Goal: Task Accomplishment & Management: Use online tool/utility

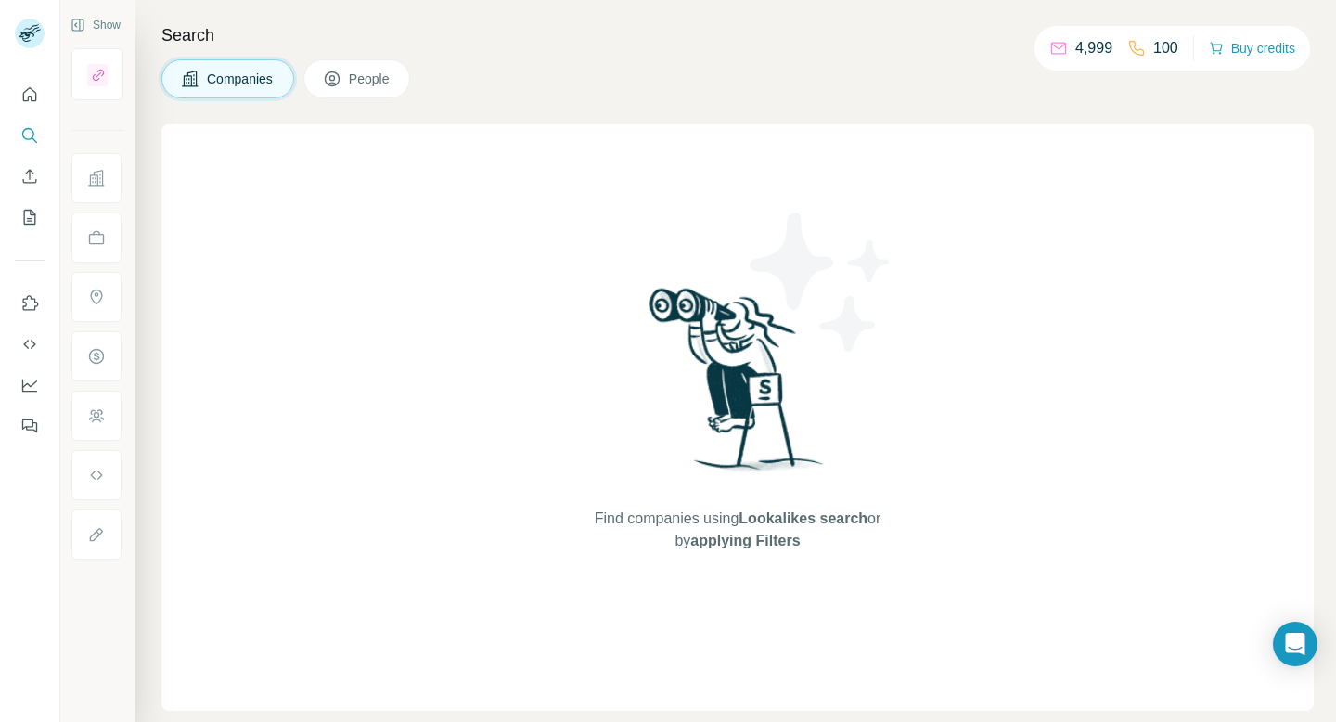
click at [878, 293] on img at bounding box center [821, 282] width 167 height 167
click at [24, 126] on icon "Search" at bounding box center [29, 135] width 19 height 19
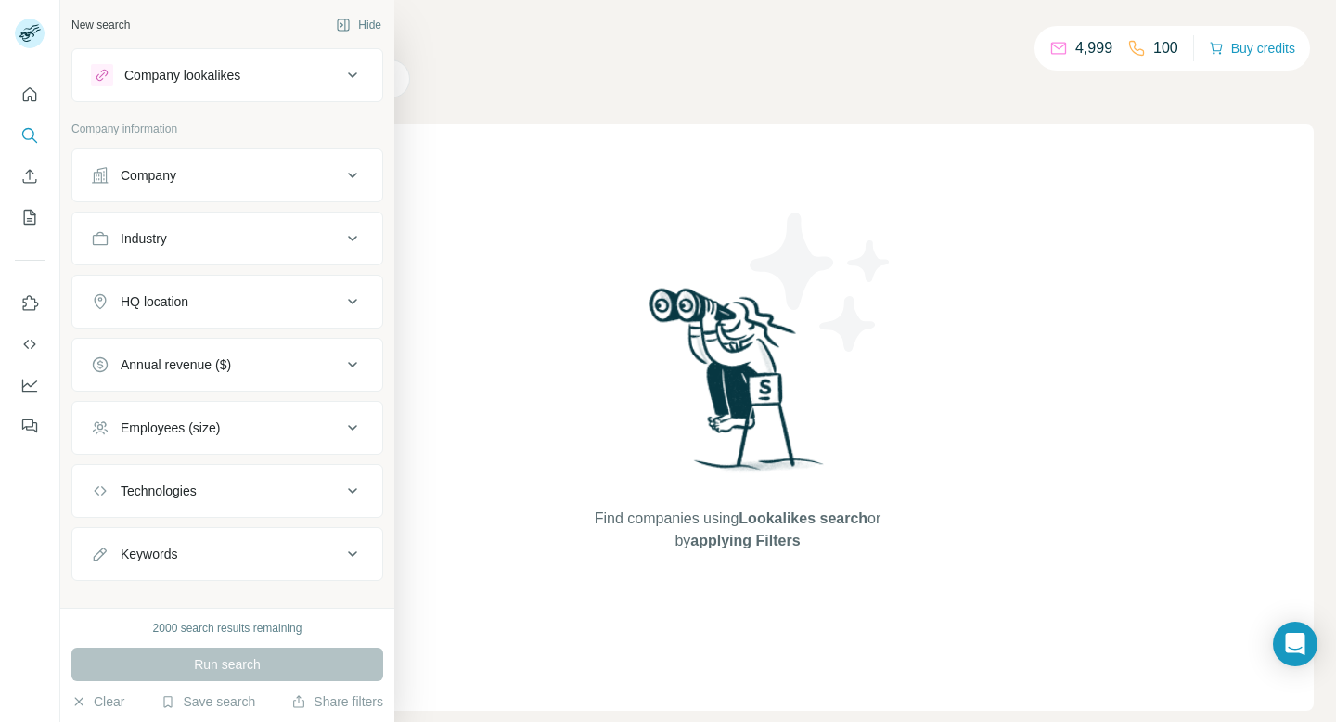
click at [165, 173] on div "Company" at bounding box center [149, 175] width 56 height 19
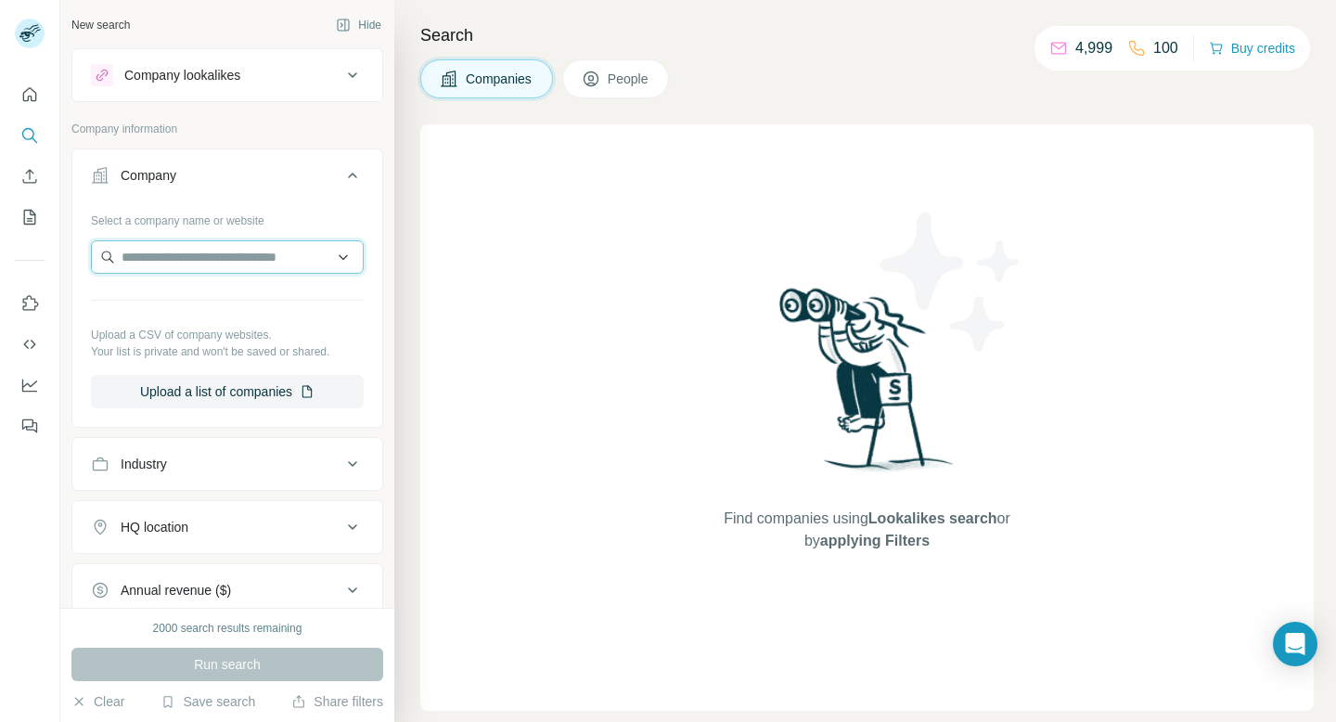
click at [167, 255] on input "text" at bounding box center [227, 256] width 273 height 33
click at [317, 137] on div "Company information" at bounding box center [227, 135] width 312 height 28
click at [225, 453] on button "Industry" at bounding box center [227, 464] width 310 height 45
click at [195, 508] on input at bounding box center [217, 510] width 229 height 20
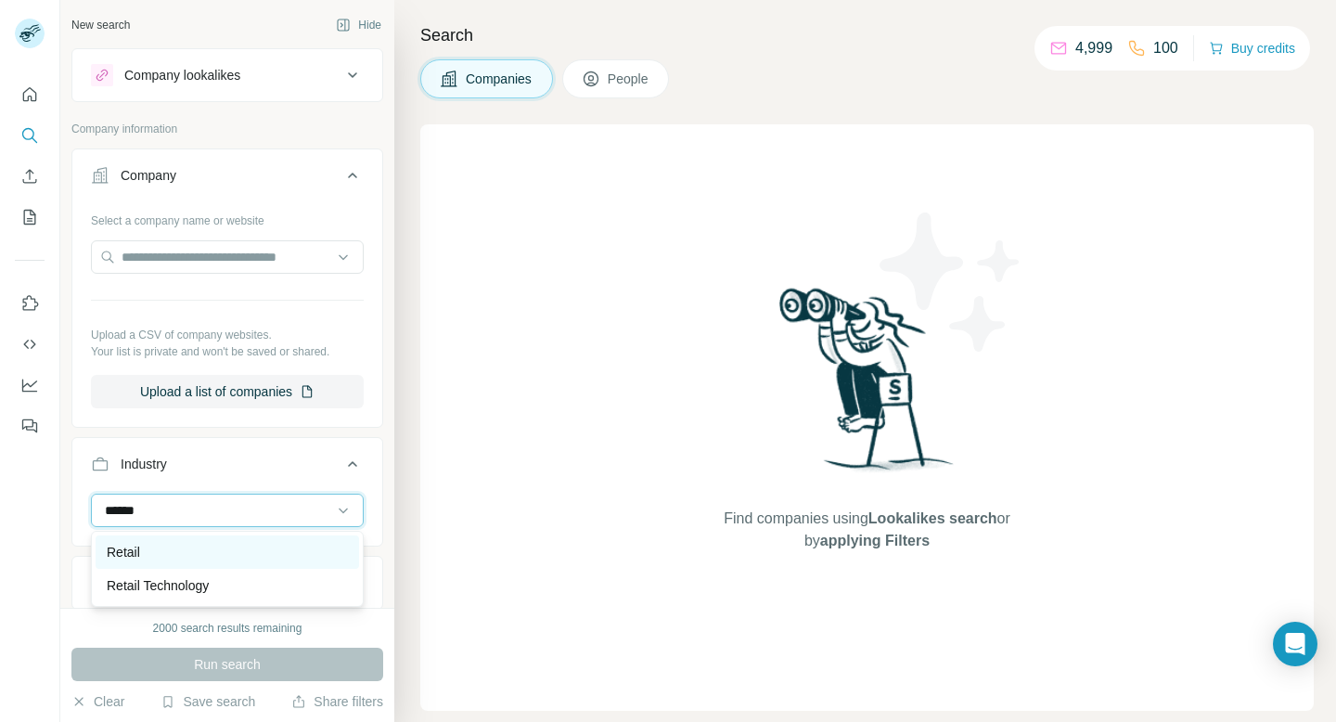
type input "******"
click at [168, 547] on div "Retail" at bounding box center [227, 552] width 241 height 19
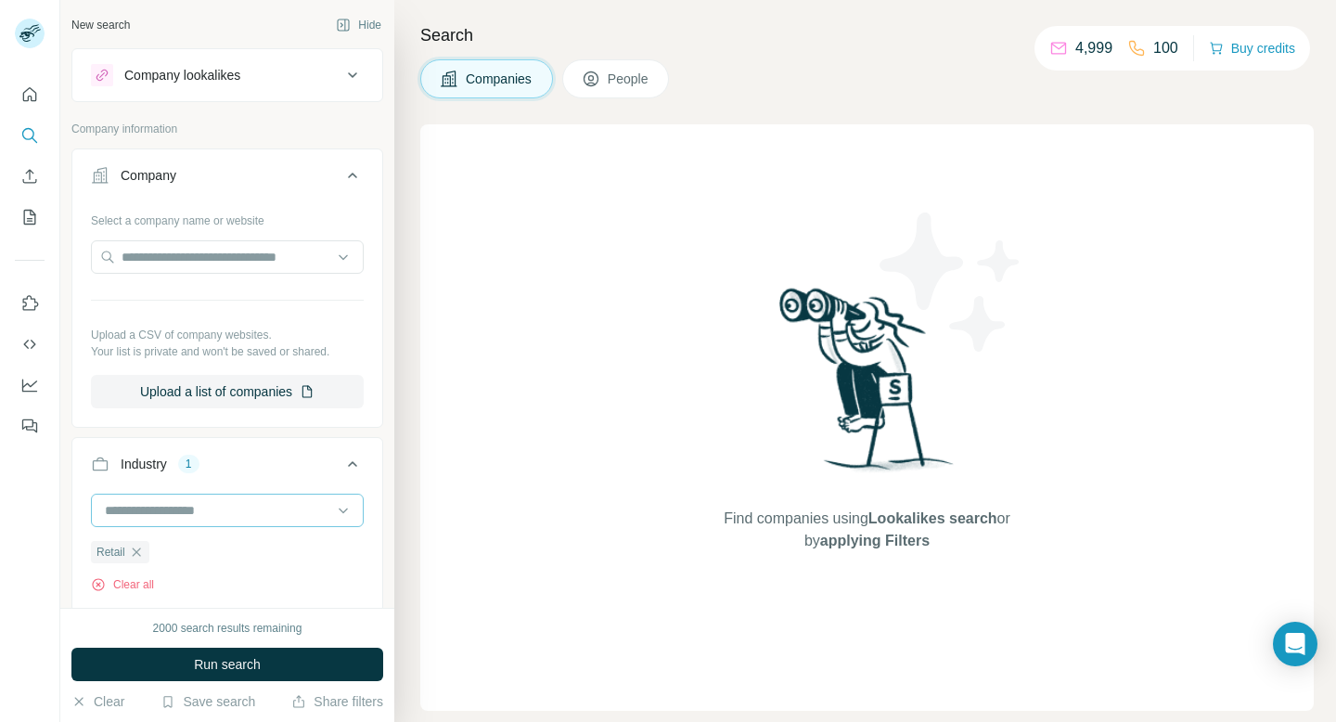
click at [201, 517] on input at bounding box center [217, 510] width 229 height 20
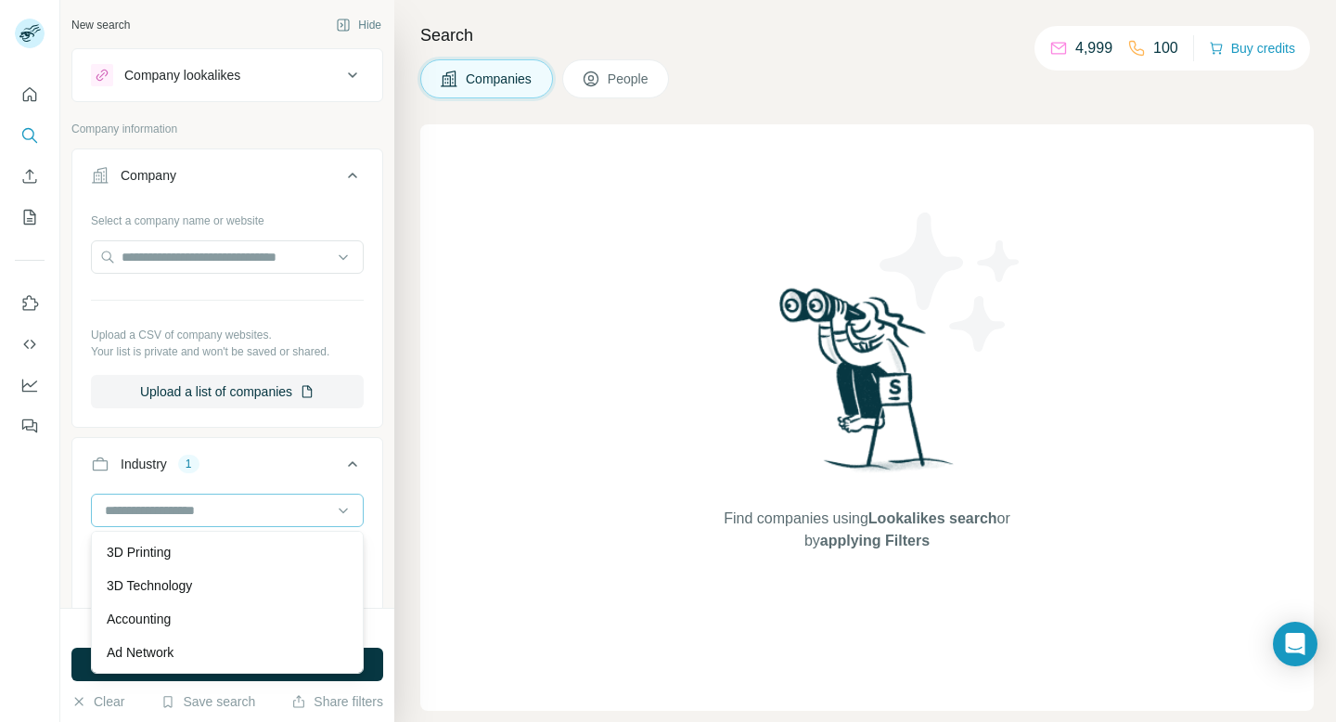
scroll to position [372, 0]
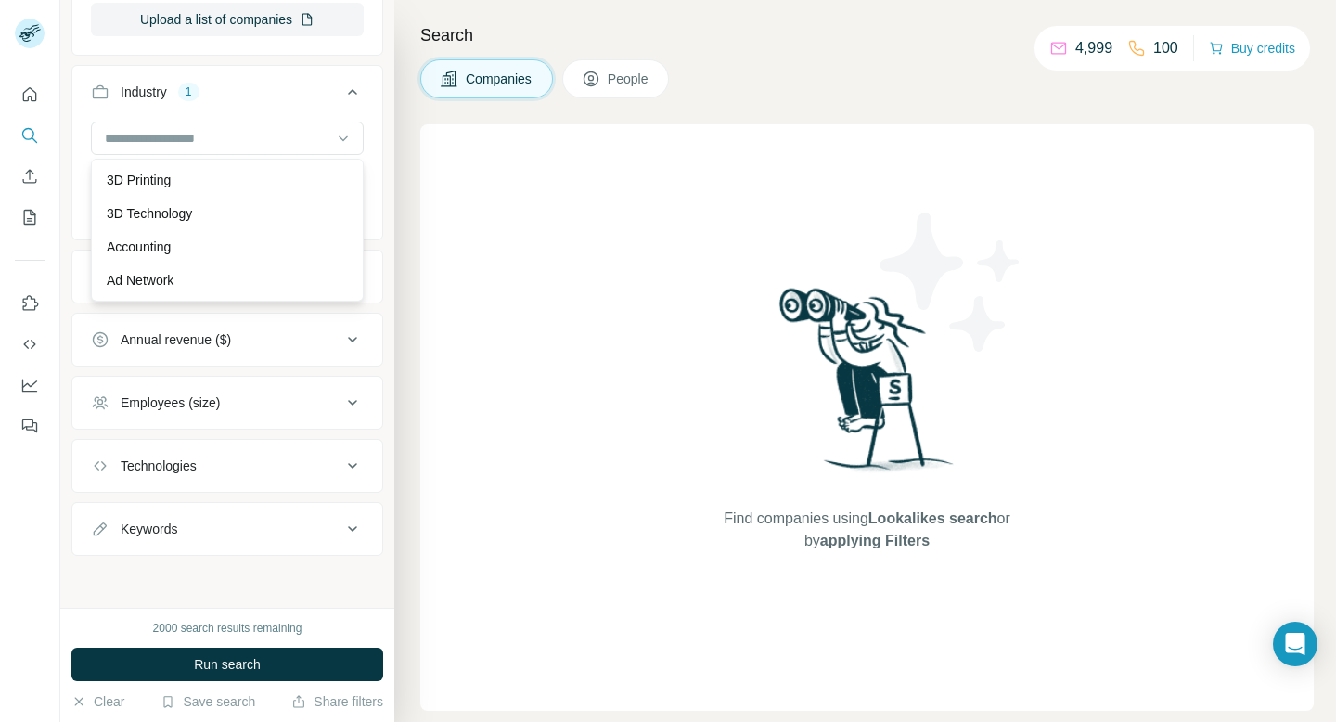
click at [276, 103] on button "Industry 1" at bounding box center [227, 96] width 310 height 52
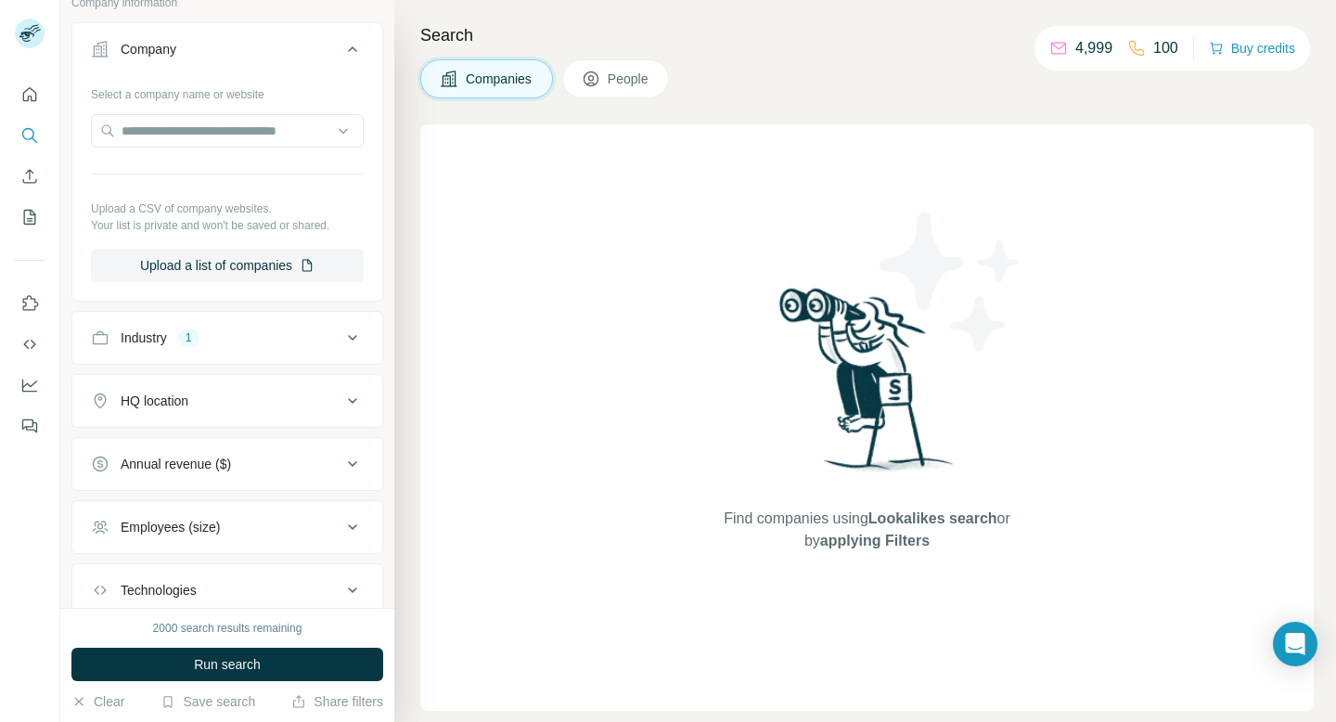
scroll to position [140, 0]
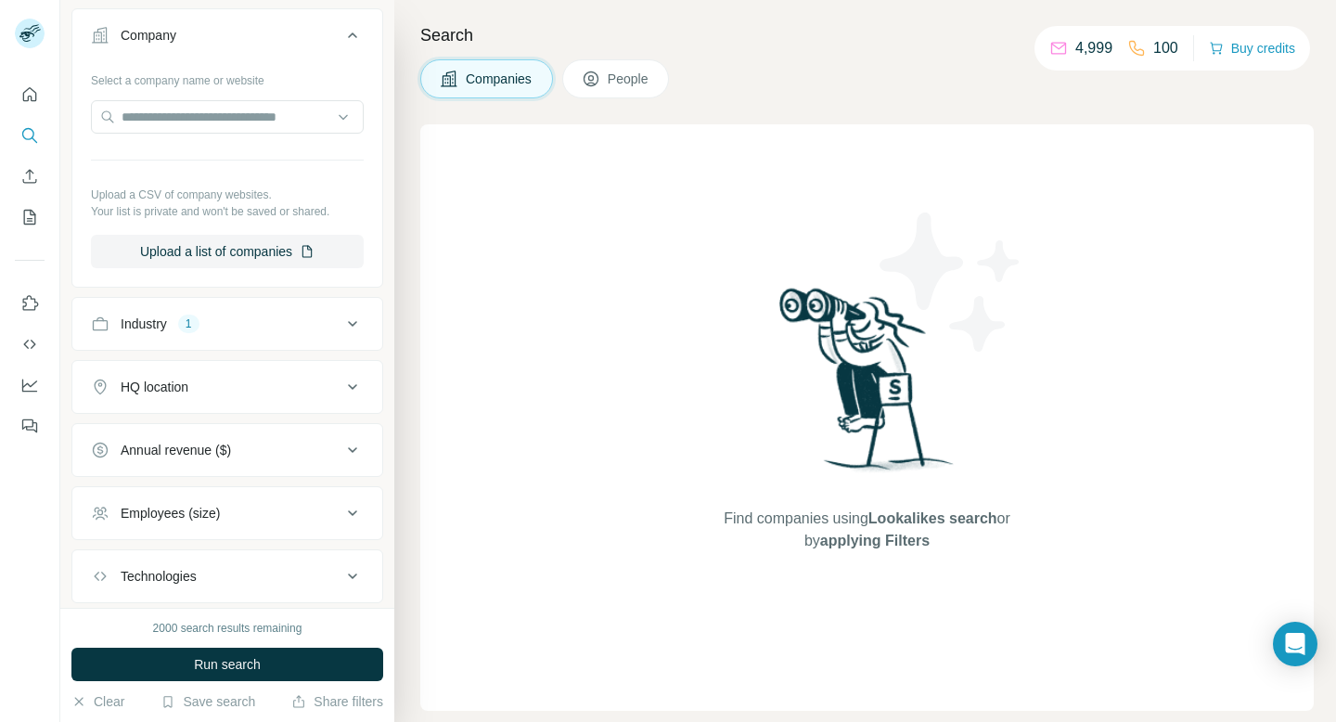
click at [260, 521] on div "Employees (size)" at bounding box center [216, 513] width 251 height 19
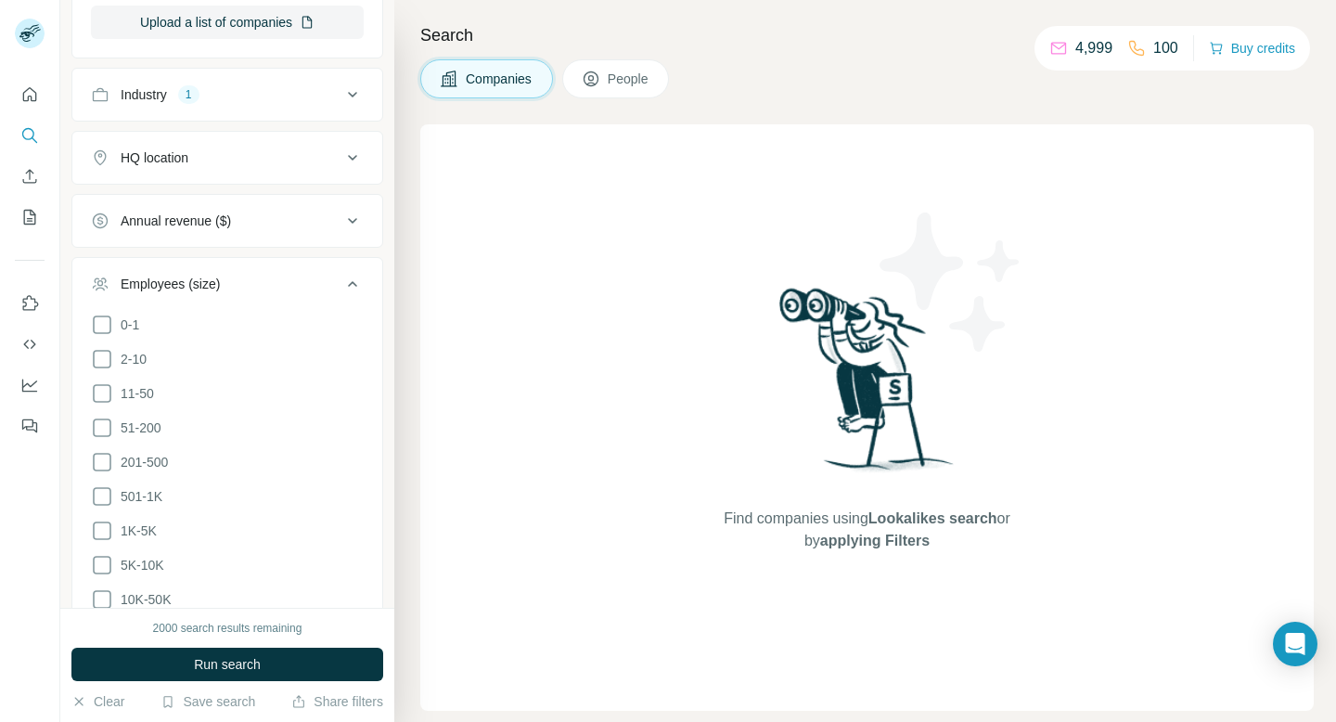
scroll to position [379, 0]
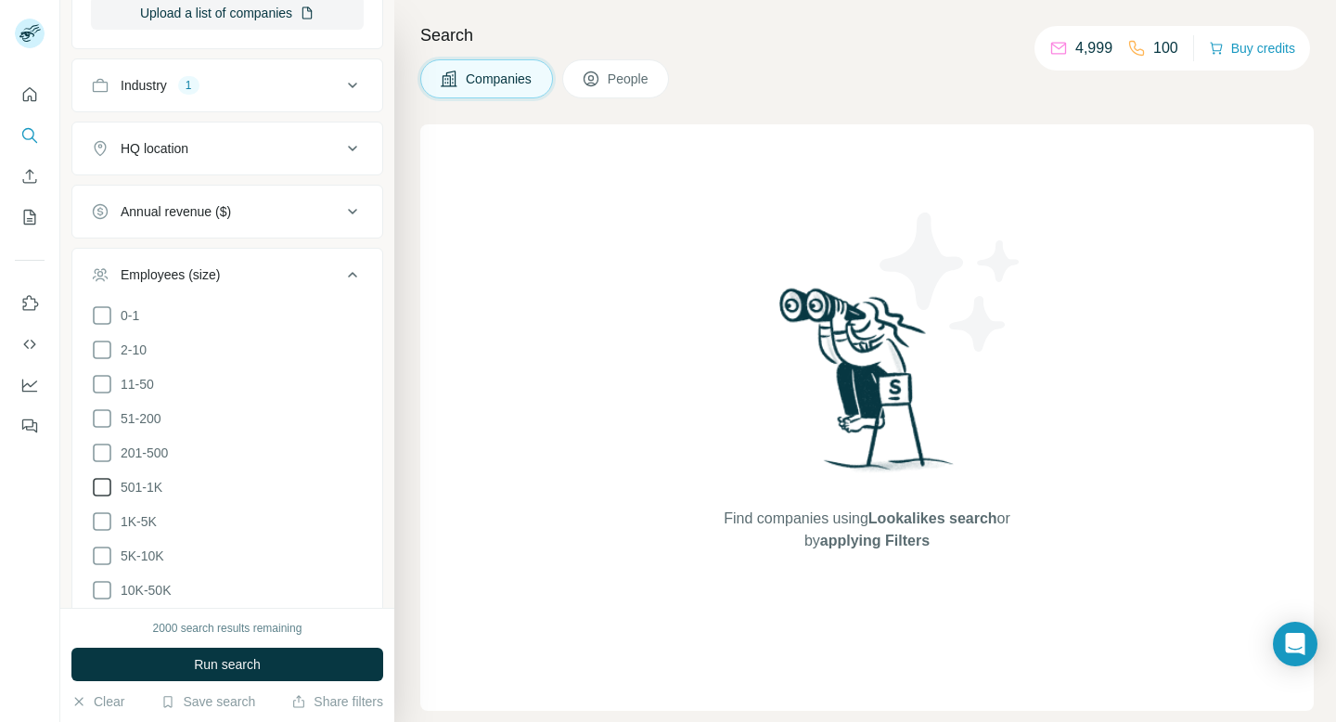
click at [105, 486] on icon at bounding box center [102, 487] width 22 height 22
click at [102, 449] on icon at bounding box center [102, 453] width 22 height 22
click at [100, 413] on icon at bounding box center [102, 418] width 22 height 22
click at [101, 517] on icon at bounding box center [102, 521] width 22 height 22
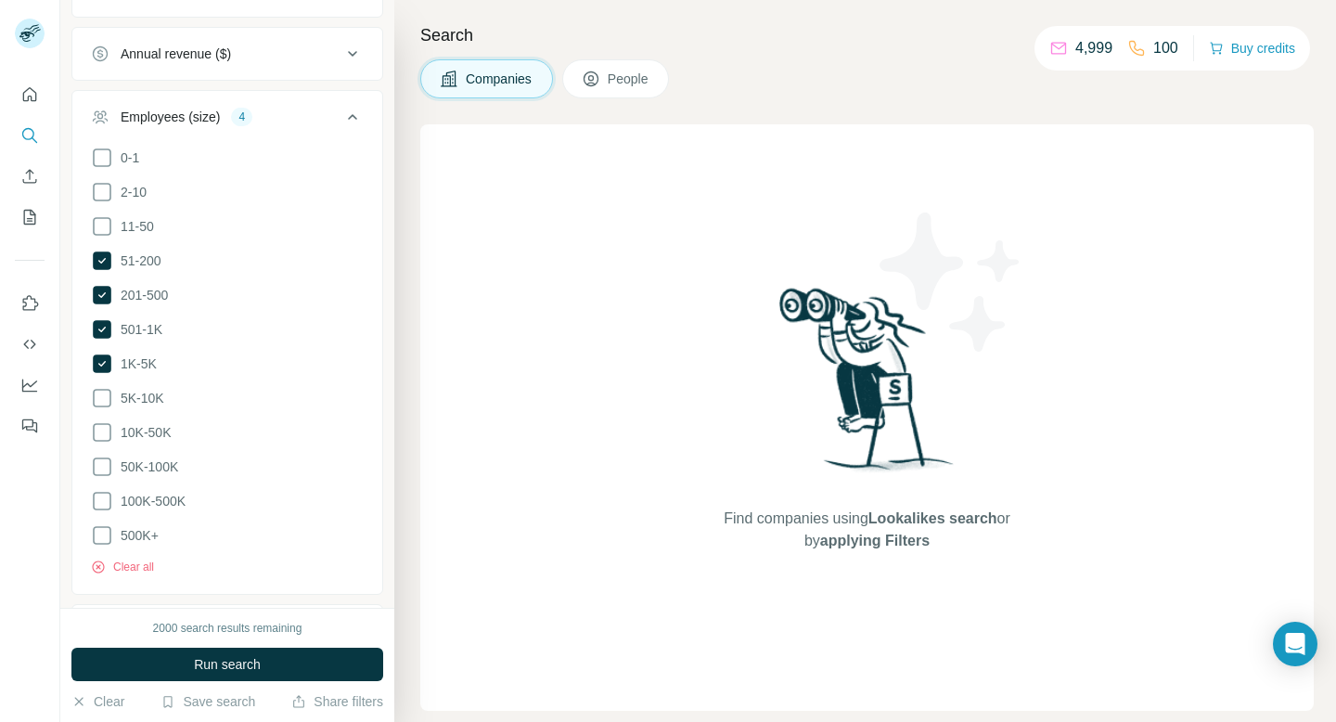
scroll to position [538, 0]
click at [101, 392] on icon at bounding box center [102, 396] width 22 height 22
click at [108, 421] on icon at bounding box center [102, 430] width 19 height 19
click at [109, 471] on icon at bounding box center [102, 465] width 22 height 22
click at [108, 491] on icon at bounding box center [102, 499] width 22 height 22
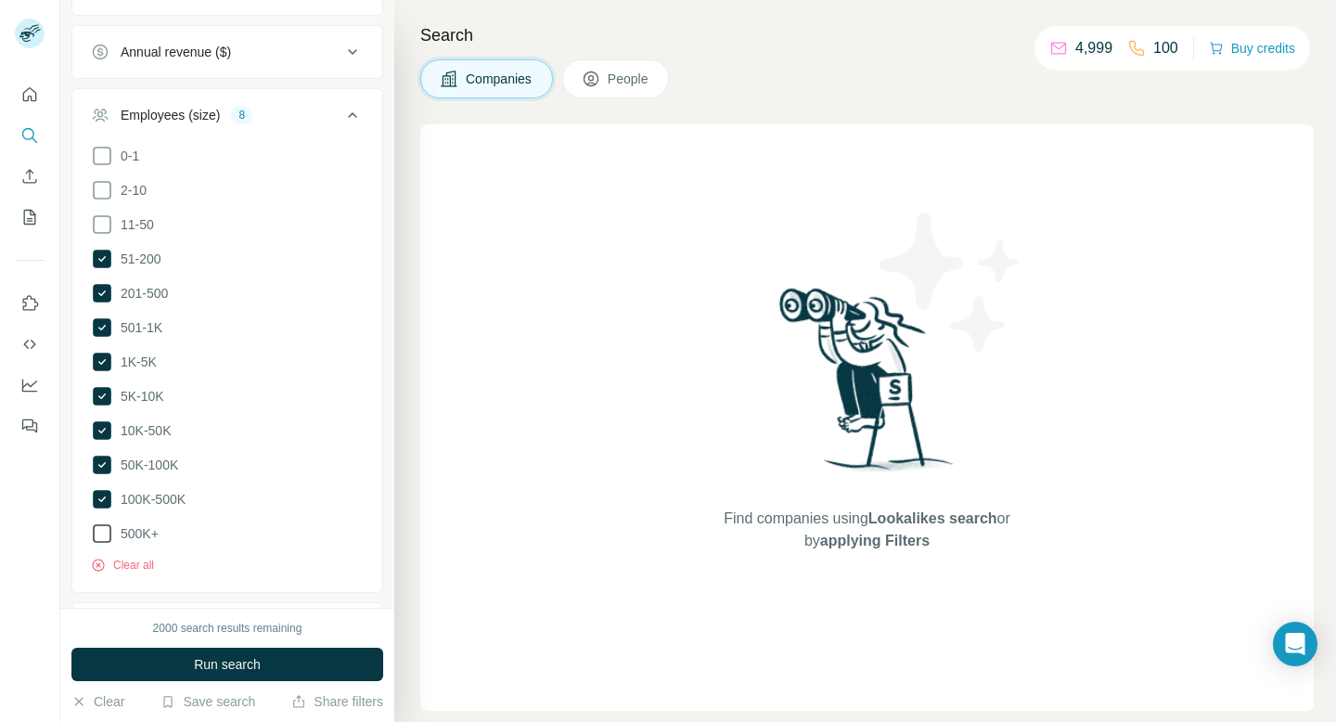
click at [103, 531] on icon at bounding box center [102, 533] width 22 height 22
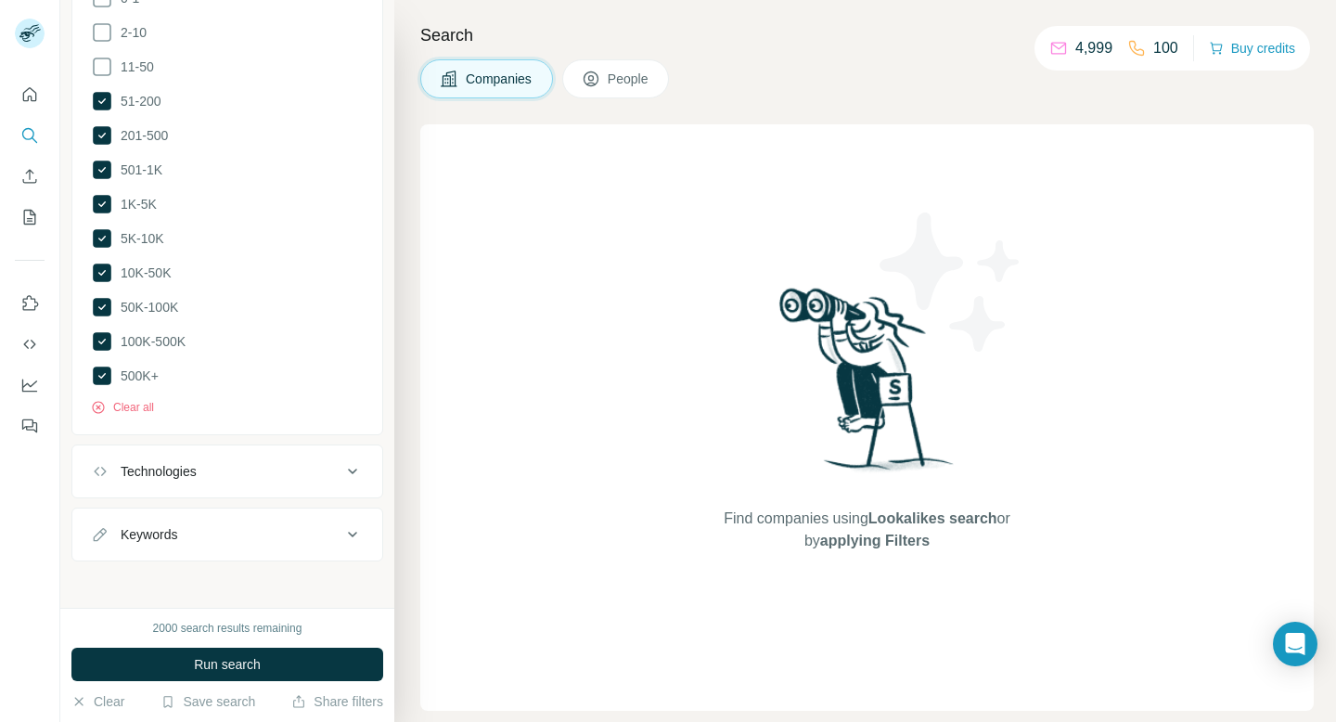
scroll to position [695, 0]
click at [211, 519] on button "Keywords" at bounding box center [227, 535] width 310 height 45
click at [193, 581] on input "text" at bounding box center [209, 581] width 236 height 33
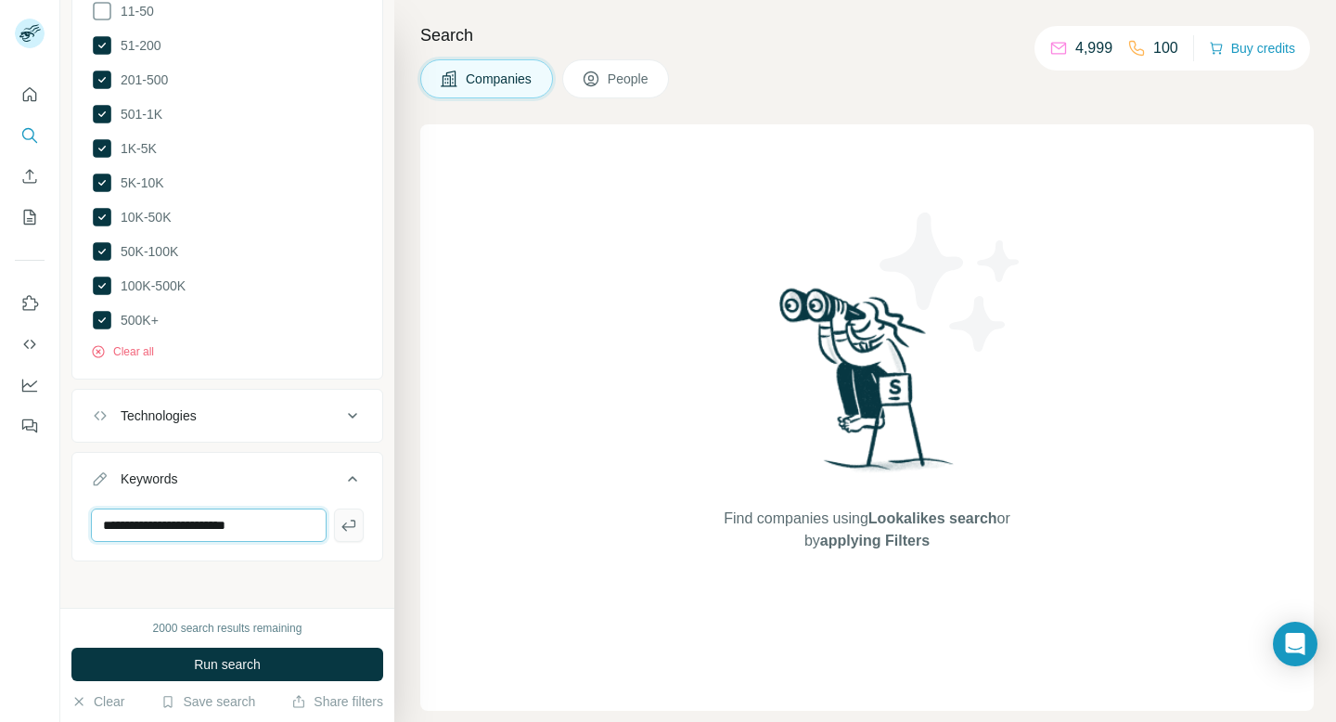
type input "**********"
click at [344, 520] on icon "button" at bounding box center [349, 525] width 19 height 19
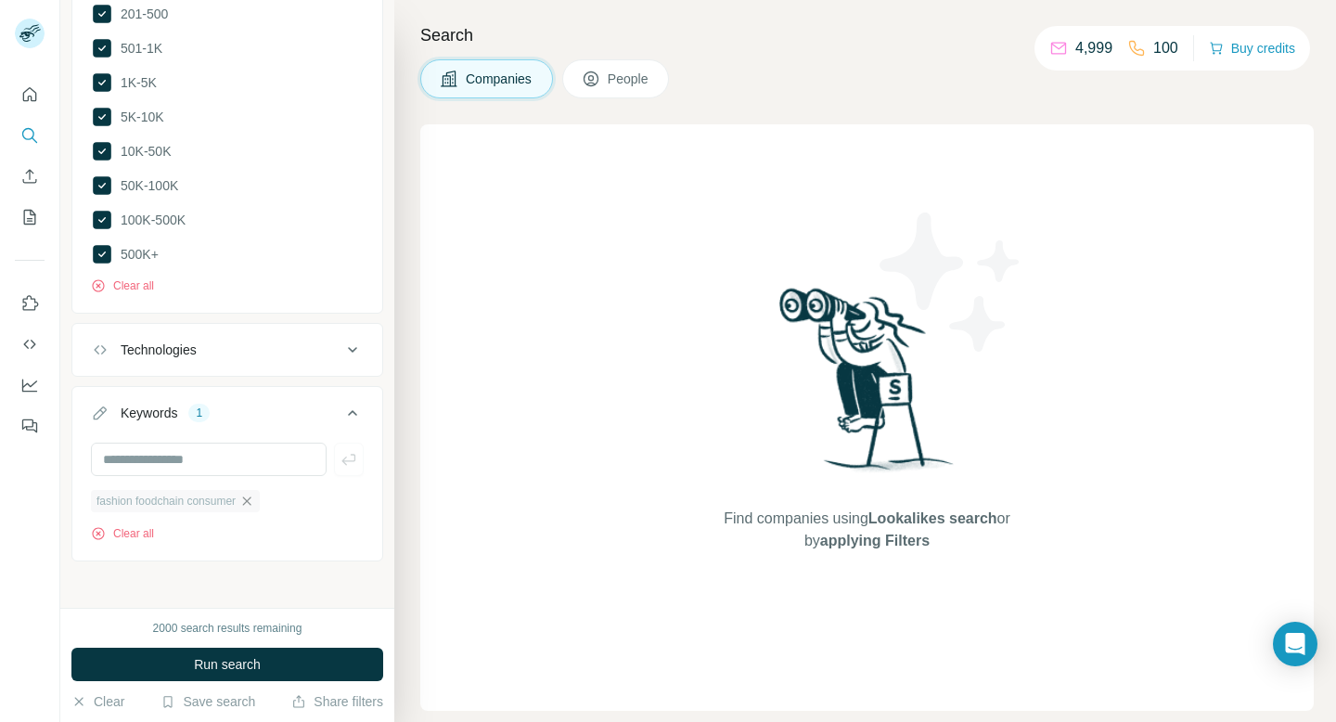
click at [251, 498] on icon "button" at bounding box center [247, 500] width 8 height 8
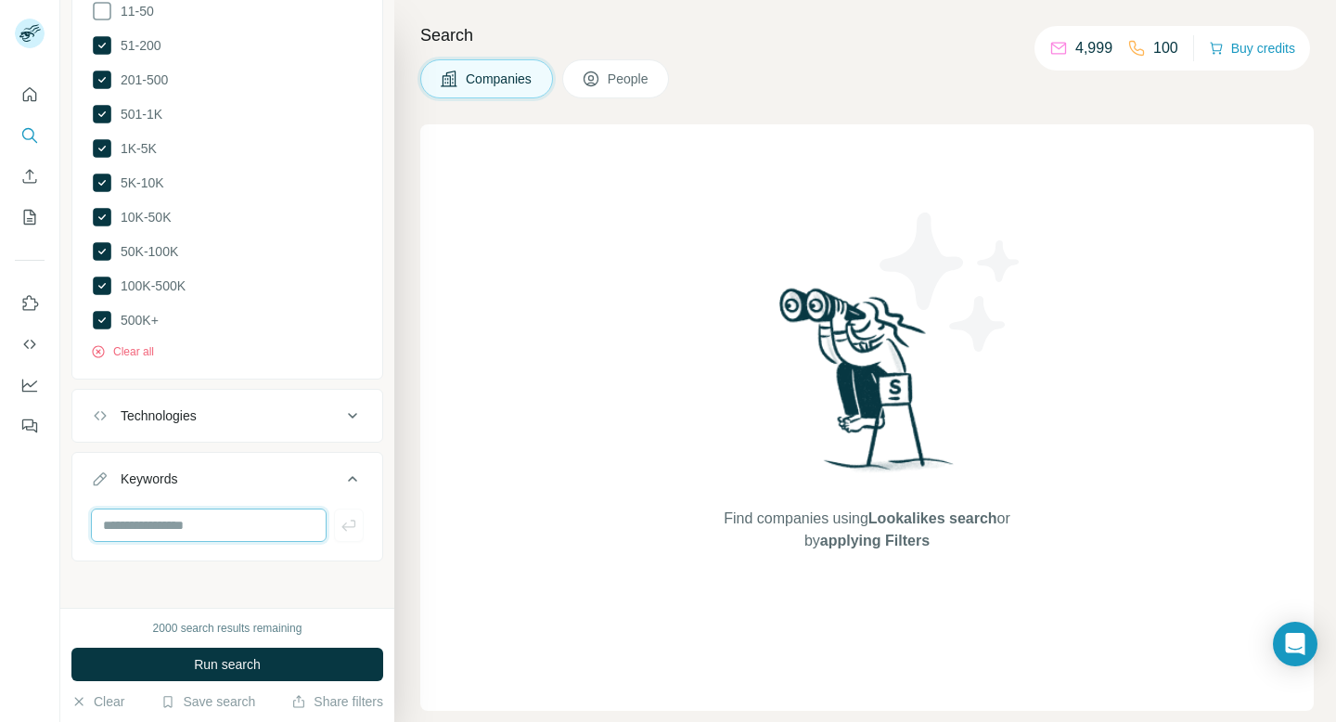
click at [206, 521] on input "text" at bounding box center [209, 524] width 236 height 33
type input "*******"
type input "********"
type input "**********"
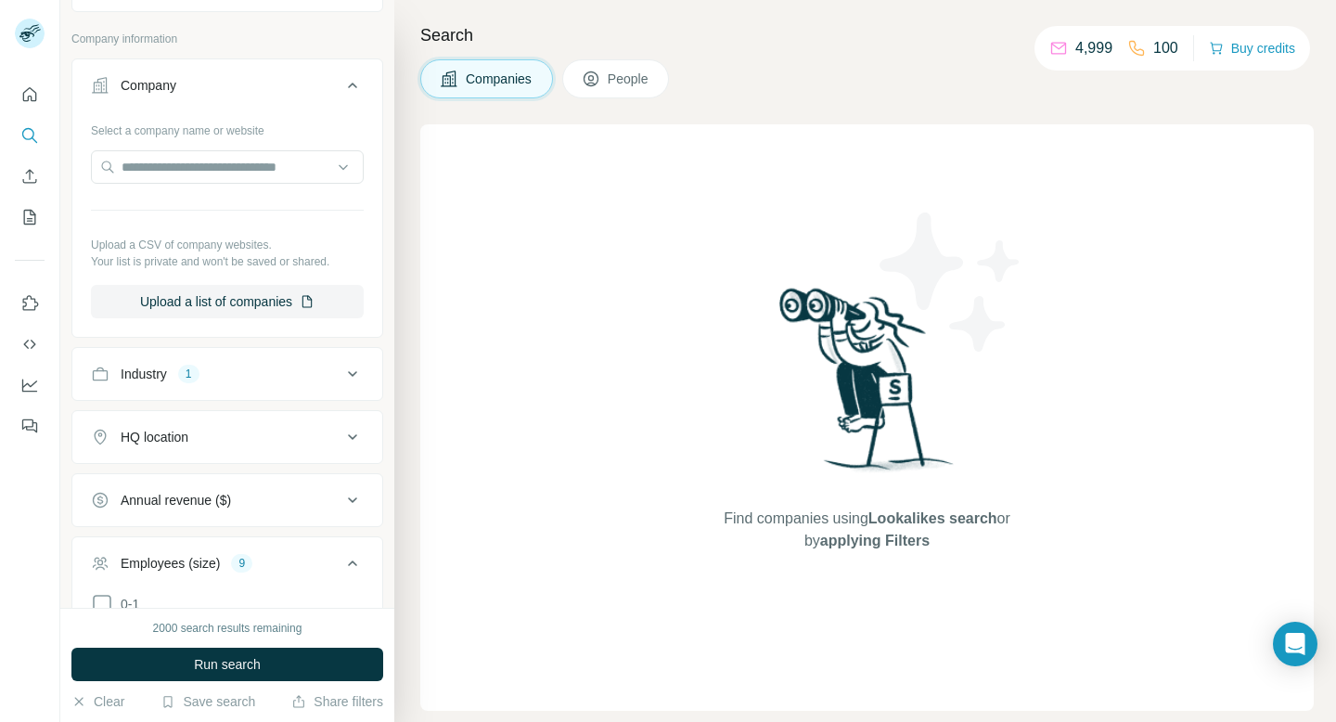
scroll to position [24, 0]
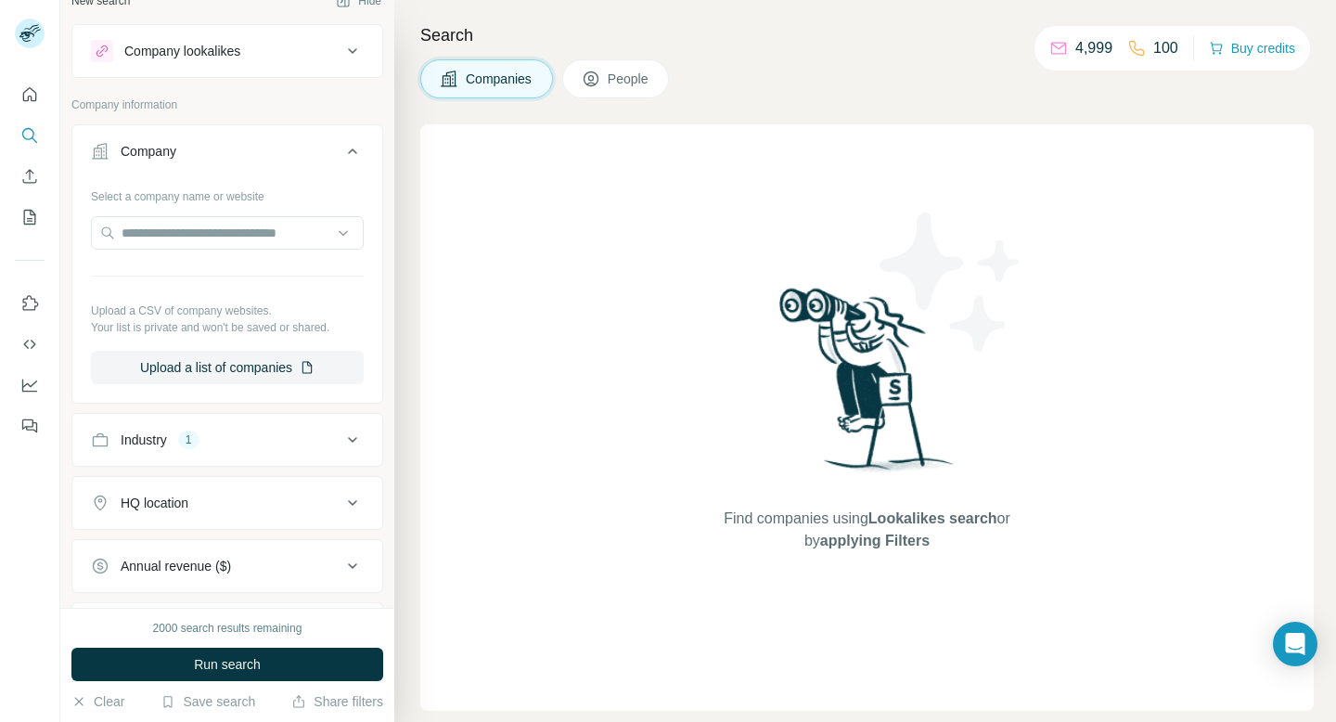
click at [258, 510] on div "HQ location" at bounding box center [216, 503] width 251 height 19
click at [238, 552] on input "text" at bounding box center [227, 549] width 273 height 33
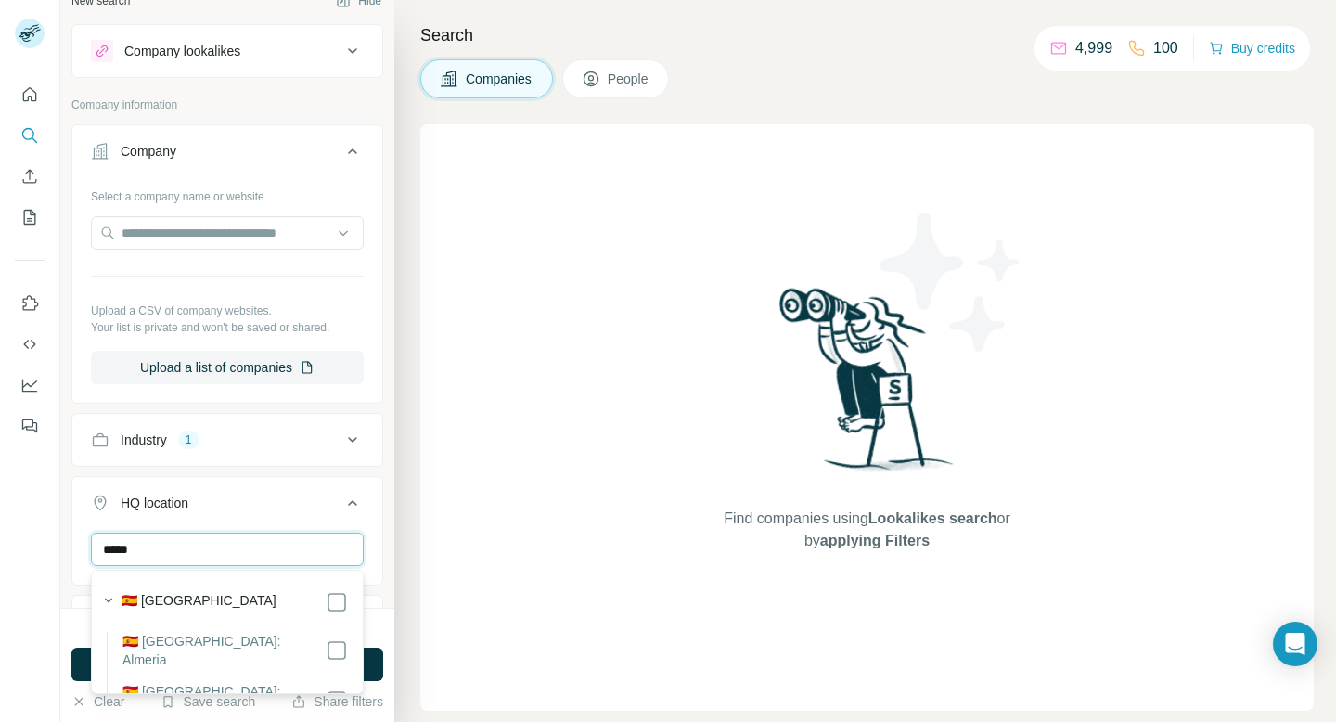
type input "*****"
click at [222, 610] on div "🇪🇸 [GEOGRAPHIC_DATA]" at bounding box center [235, 602] width 226 height 22
click at [303, 601] on div "🇪🇸 [GEOGRAPHIC_DATA]" at bounding box center [235, 602] width 226 height 22
click at [366, 312] on div "Select a company name or website Upload a CSV of company websites. Your list is…" at bounding box center [227, 290] width 310 height 218
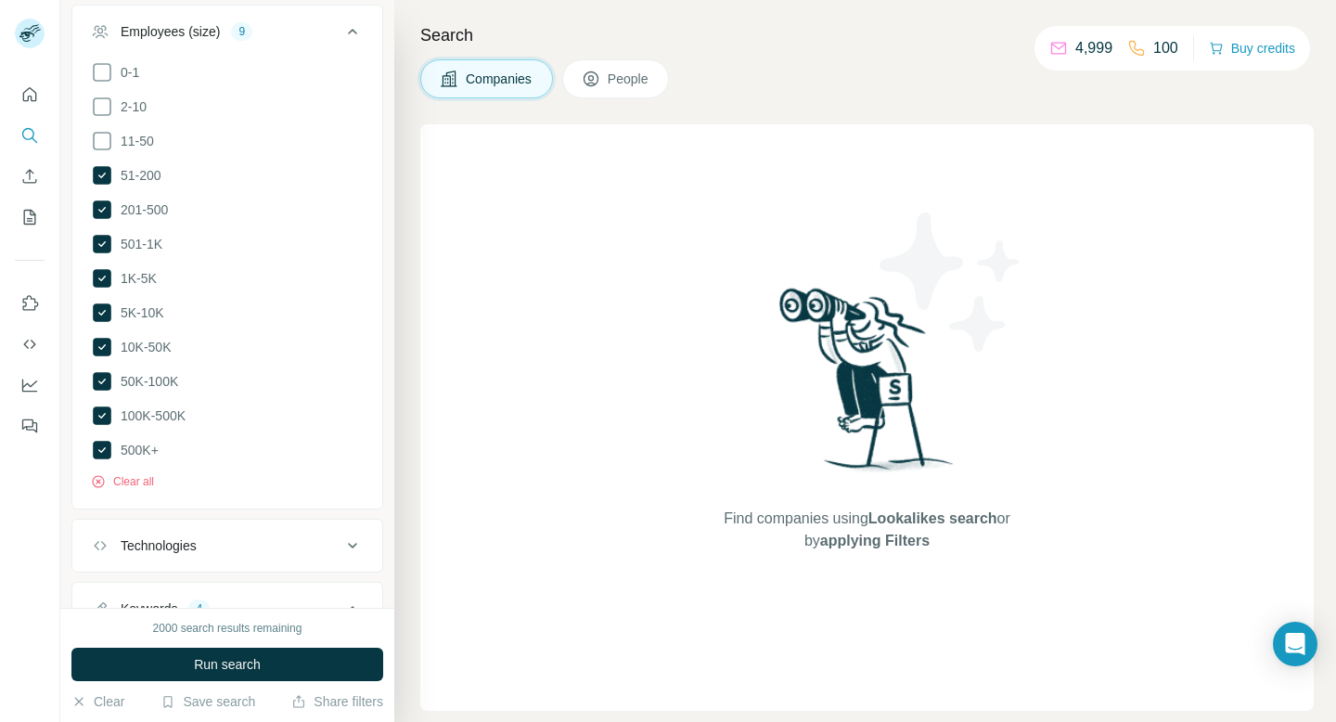
scroll to position [751, 0]
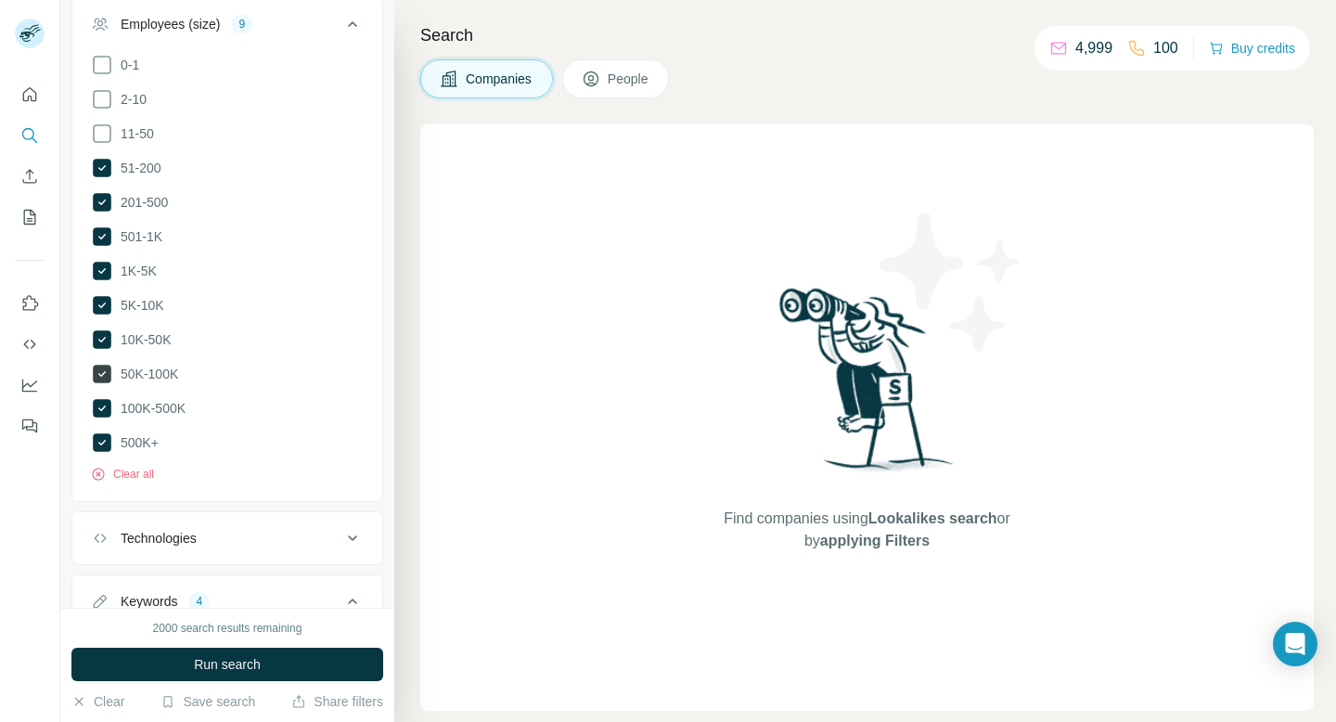
click at [108, 365] on icon at bounding box center [102, 374] width 19 height 19
click at [100, 401] on icon at bounding box center [102, 408] width 19 height 19
click at [102, 442] on icon at bounding box center [102, 442] width 19 height 19
click at [101, 339] on icon at bounding box center [101, 340] width 7 height 6
click at [101, 309] on icon at bounding box center [102, 305] width 19 height 19
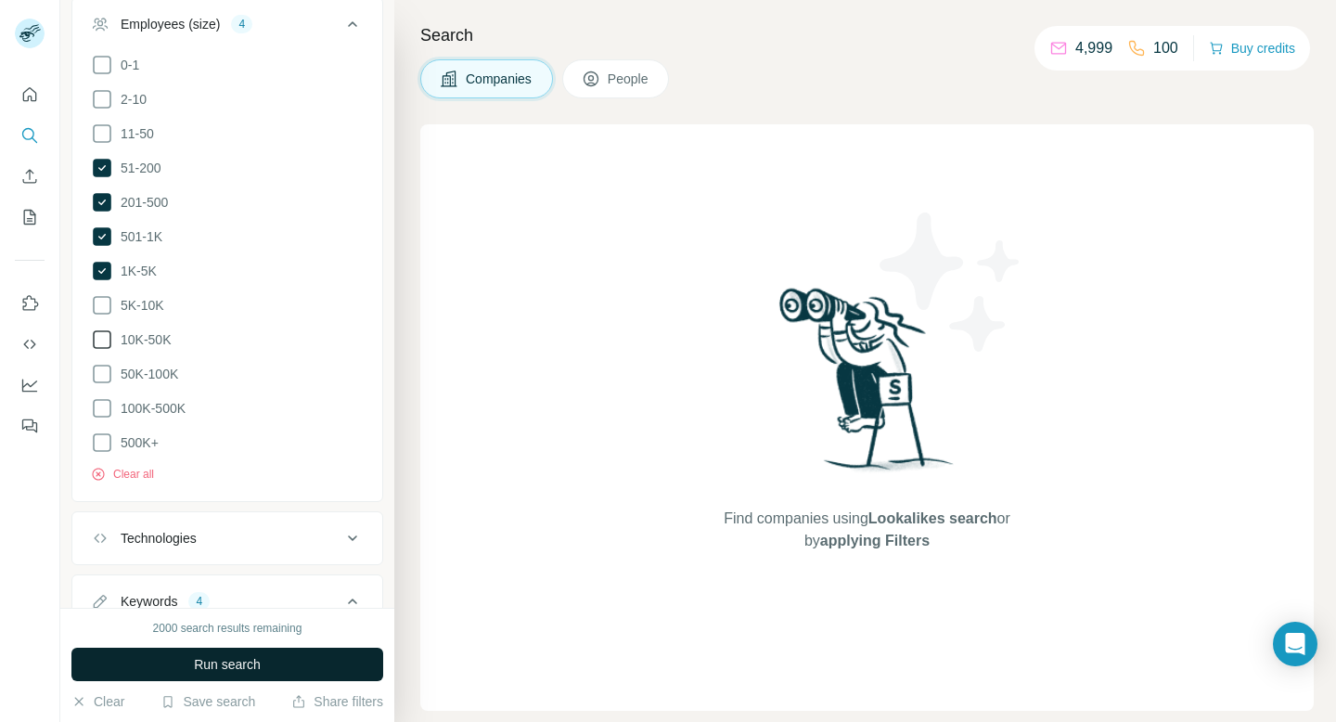
click at [208, 662] on span "Run search" at bounding box center [227, 664] width 67 height 19
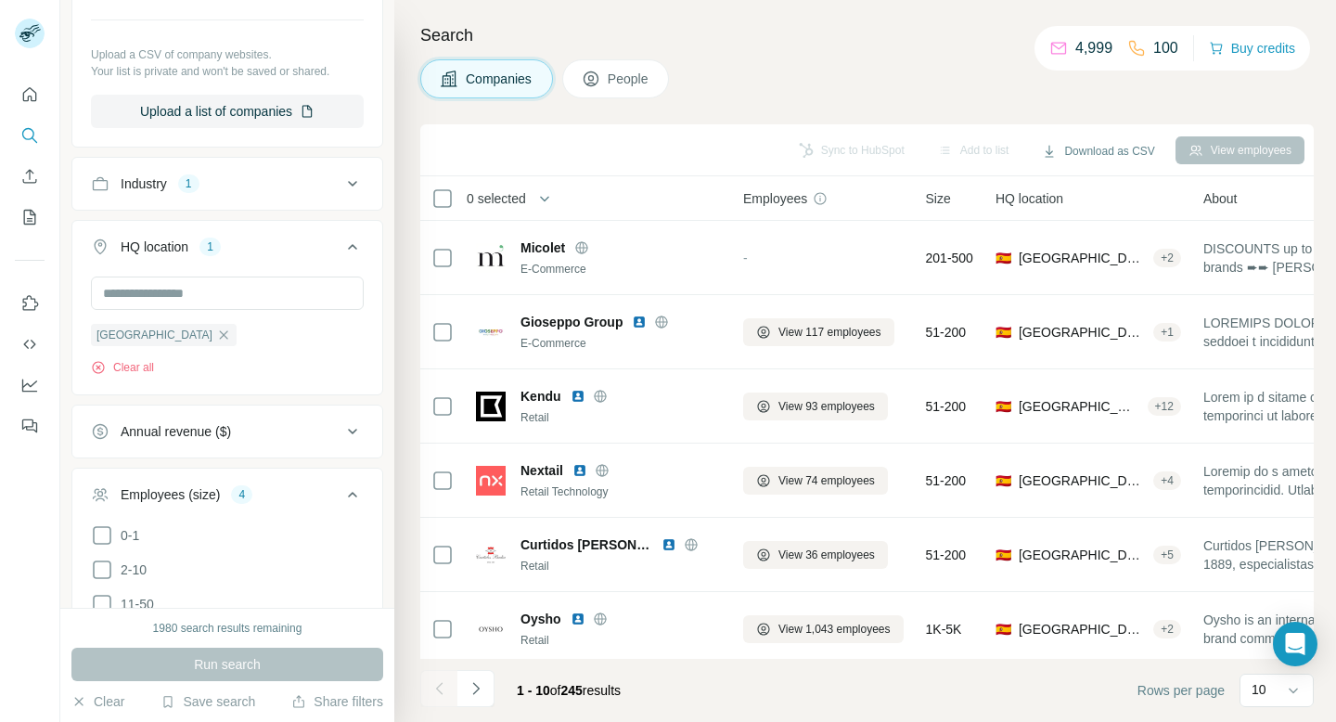
scroll to position [265, 0]
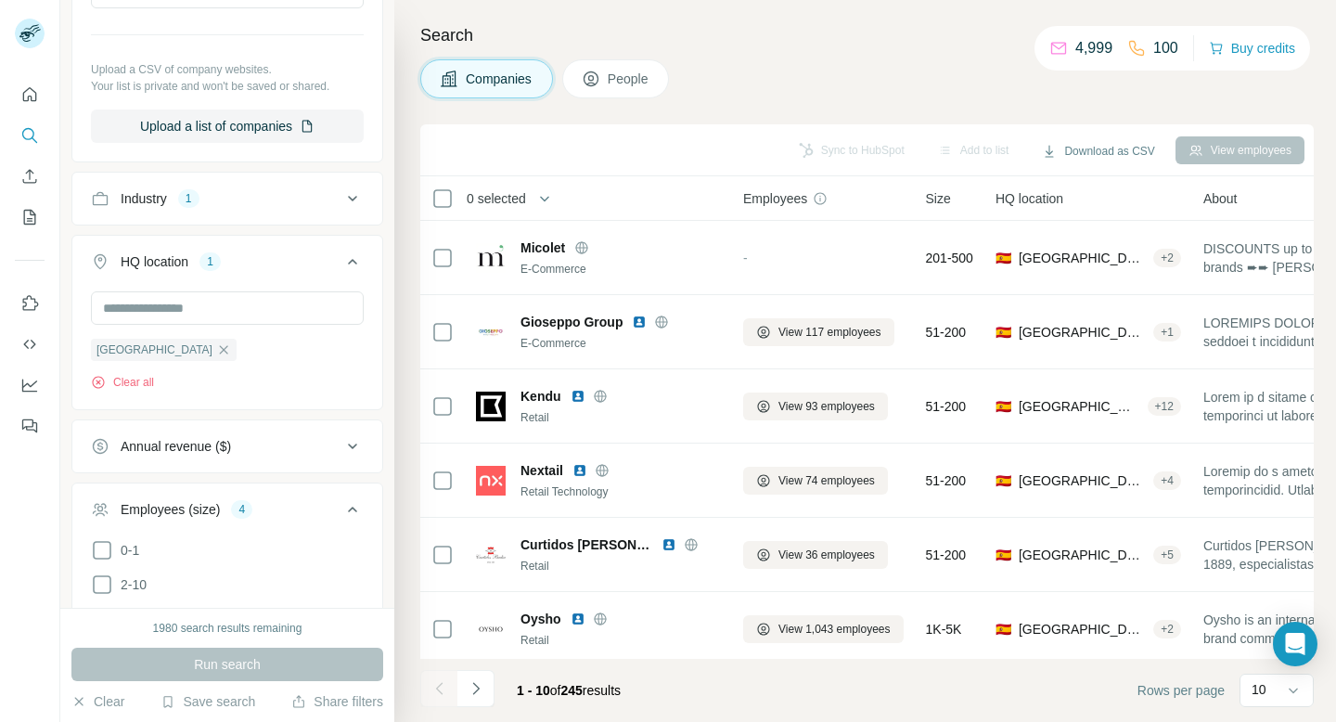
click at [313, 196] on div "Industry 1" at bounding box center [216, 198] width 251 height 19
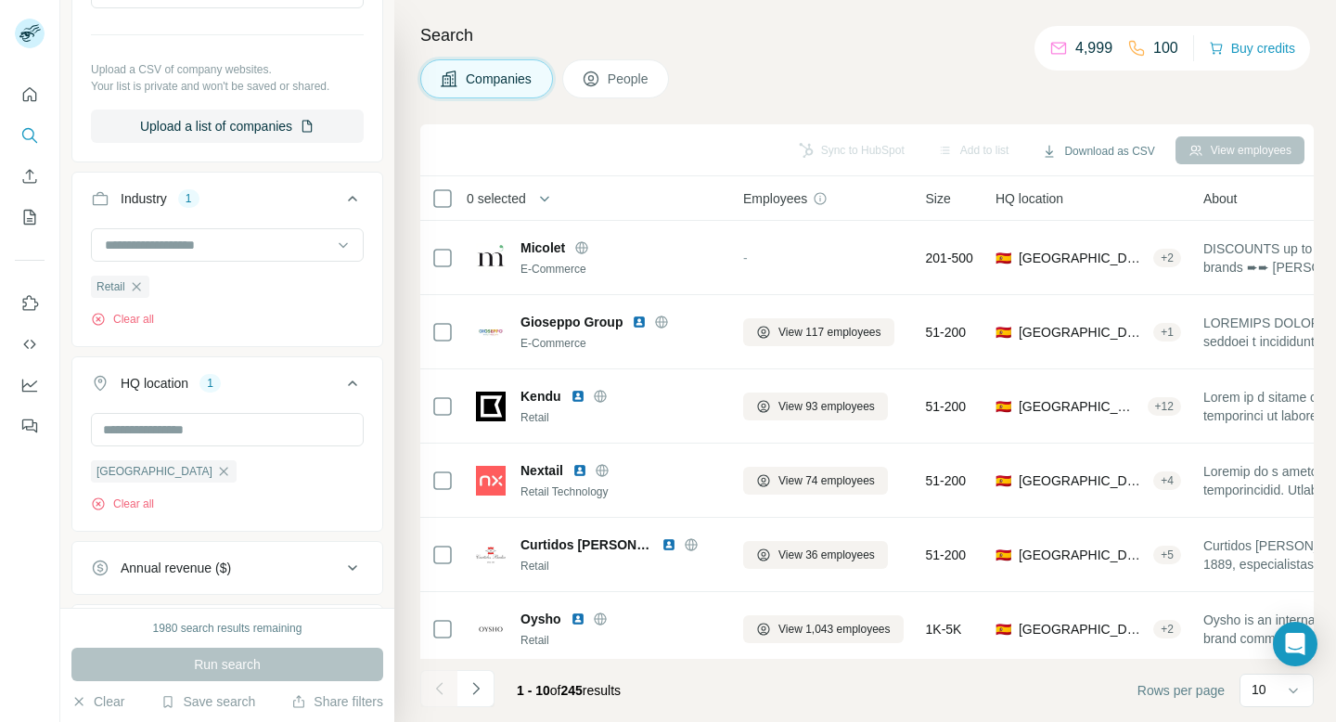
click at [313, 196] on div "Industry 1" at bounding box center [216, 198] width 251 height 19
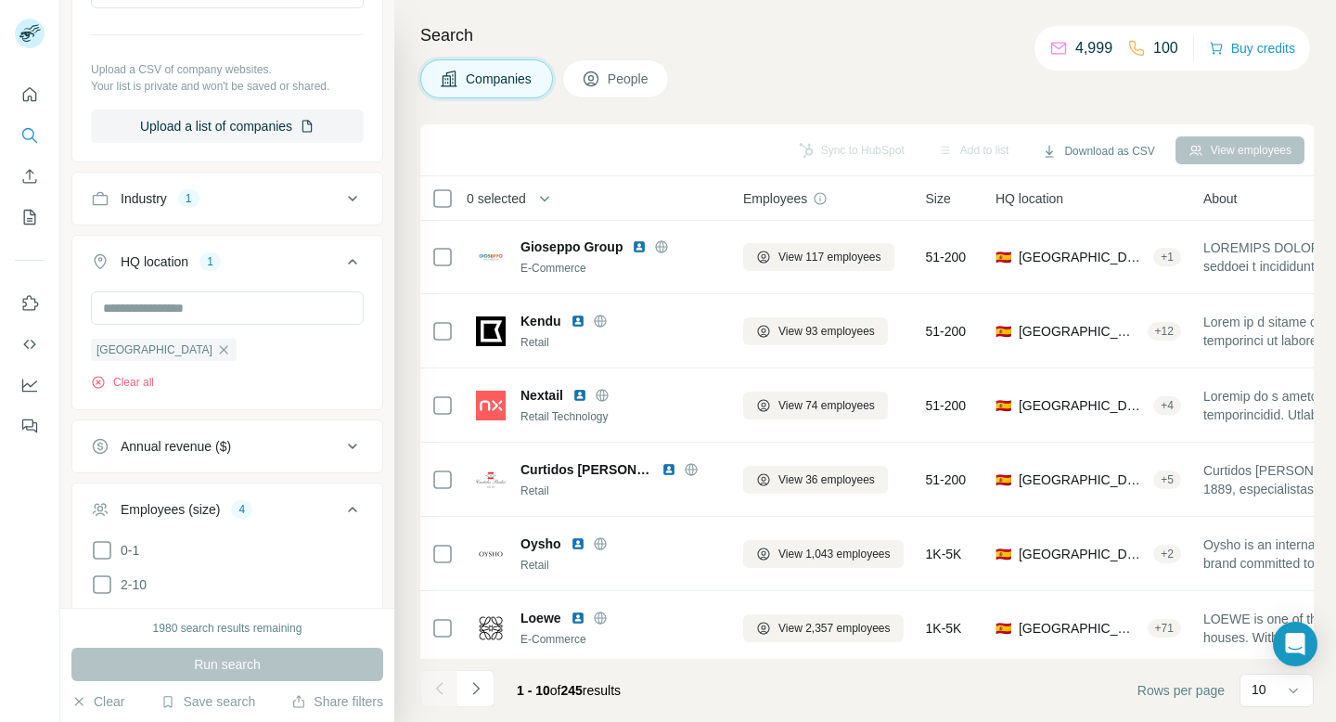
scroll to position [52, 0]
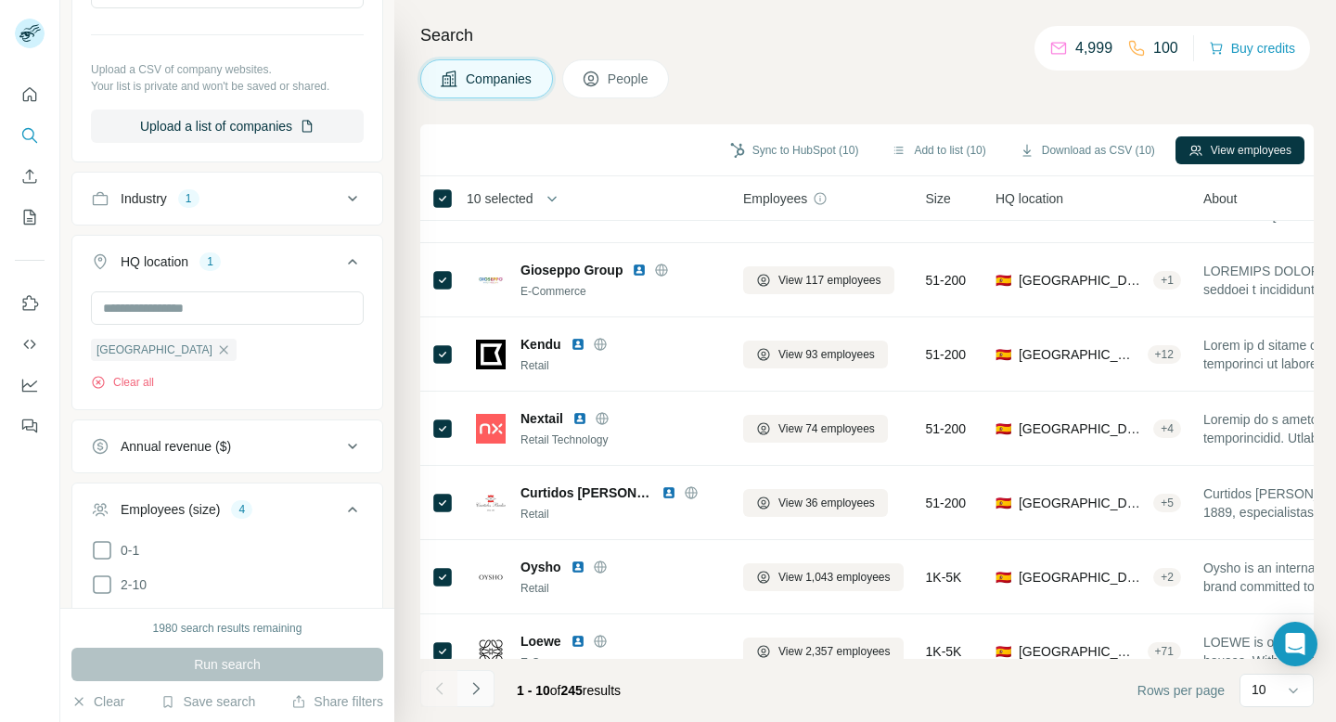
click at [470, 696] on icon "Navigate to next page" at bounding box center [476, 688] width 19 height 19
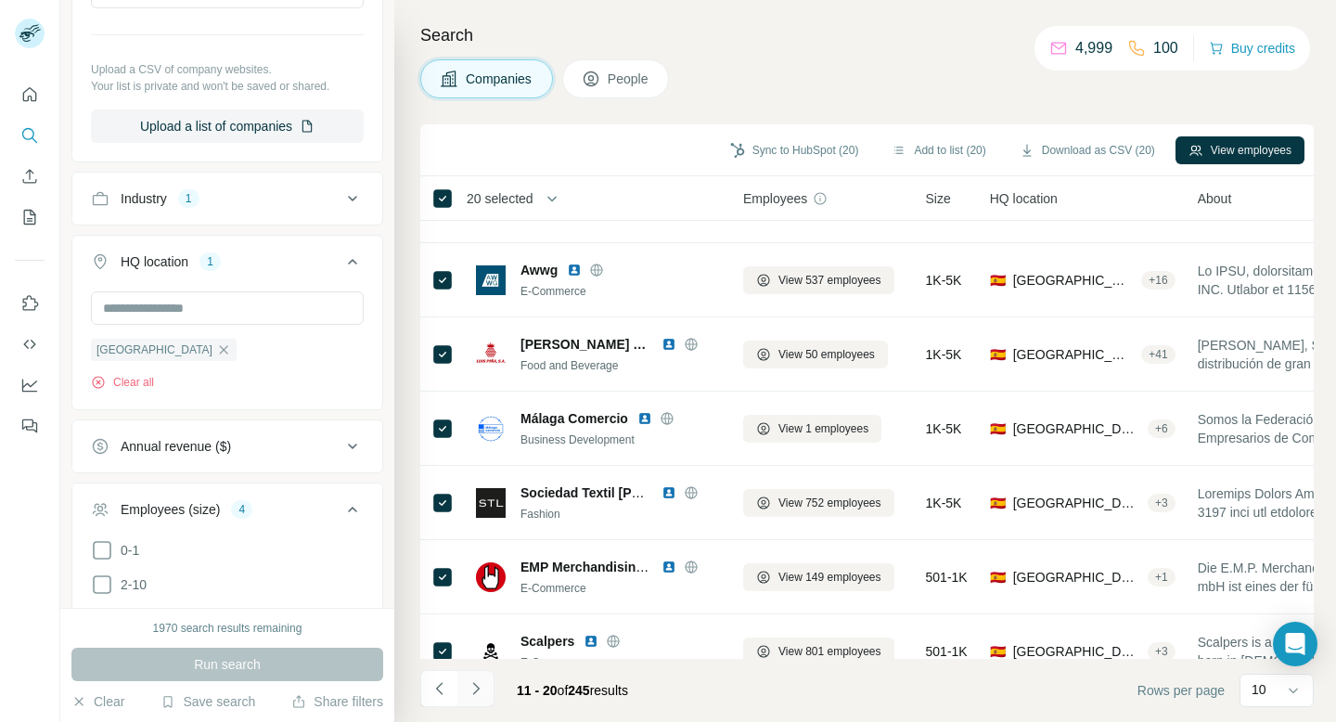
click at [480, 687] on icon "Navigate to next page" at bounding box center [476, 688] width 19 height 19
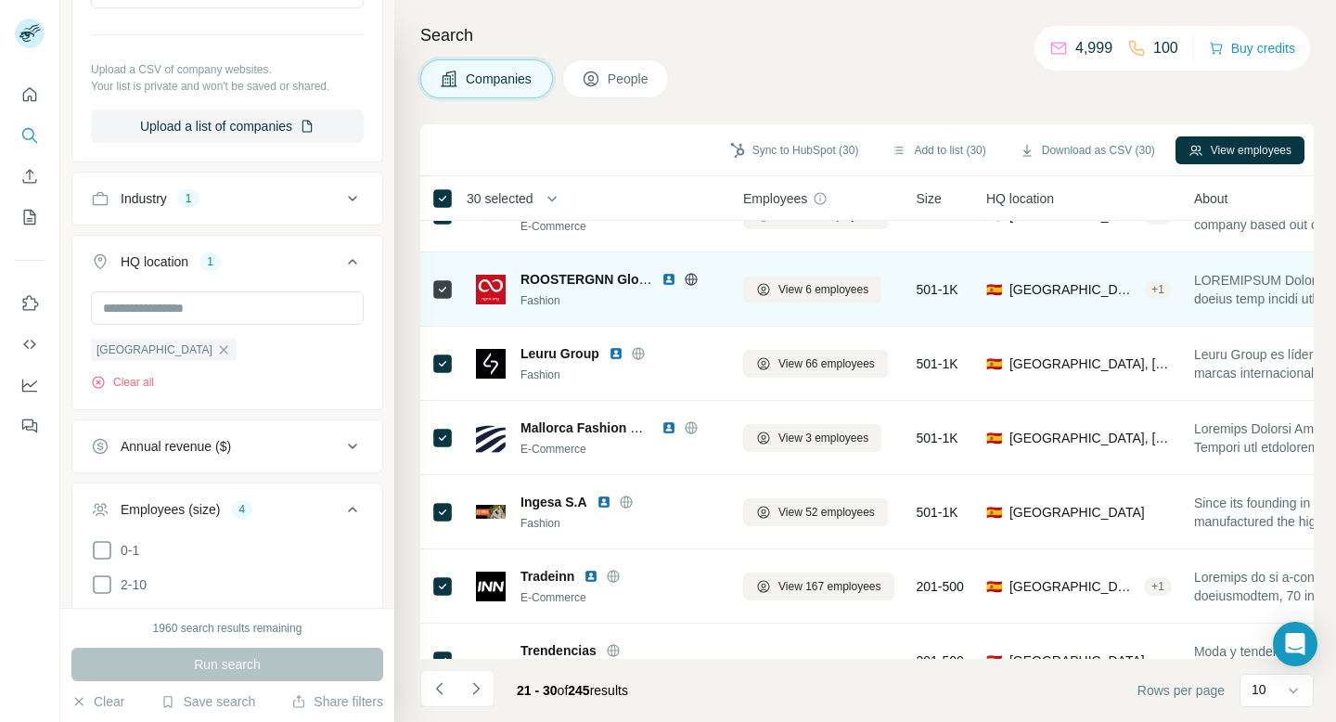
scroll to position [304, 0]
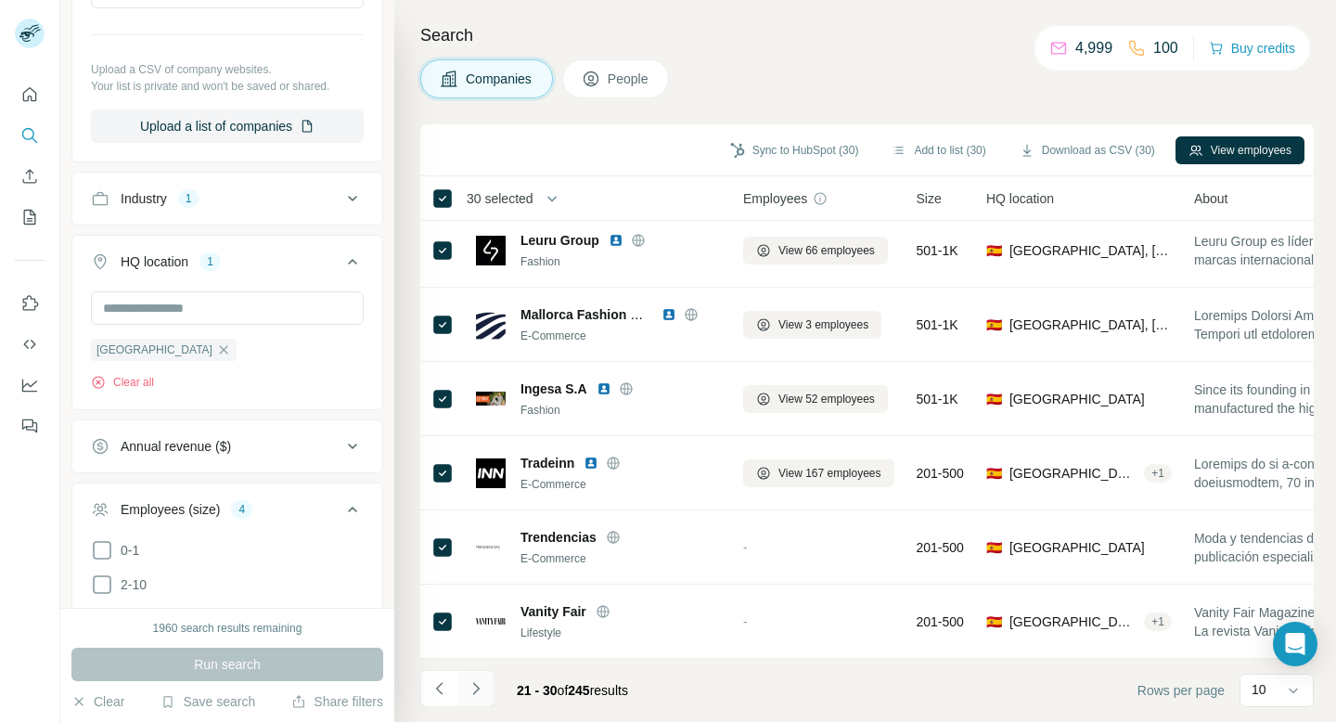
click at [482, 676] on button "Navigate to next page" at bounding box center [475, 688] width 37 height 37
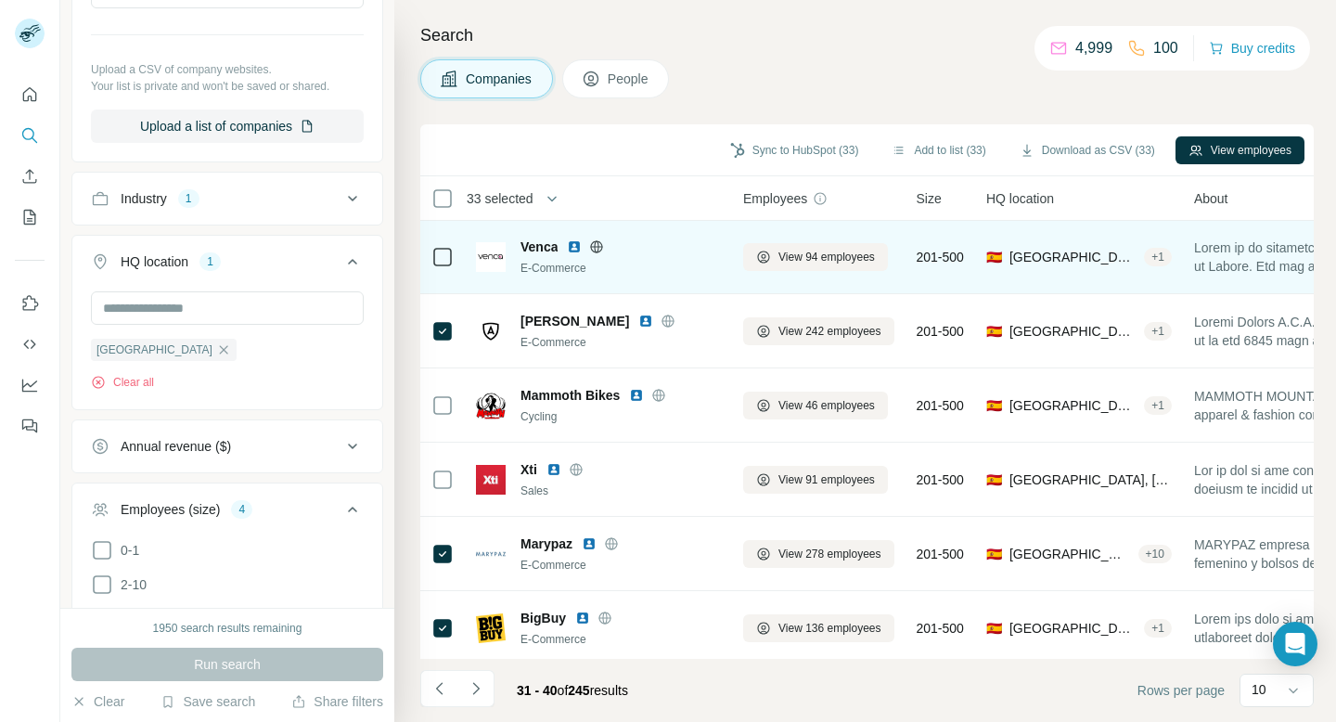
scroll to position [0, 0]
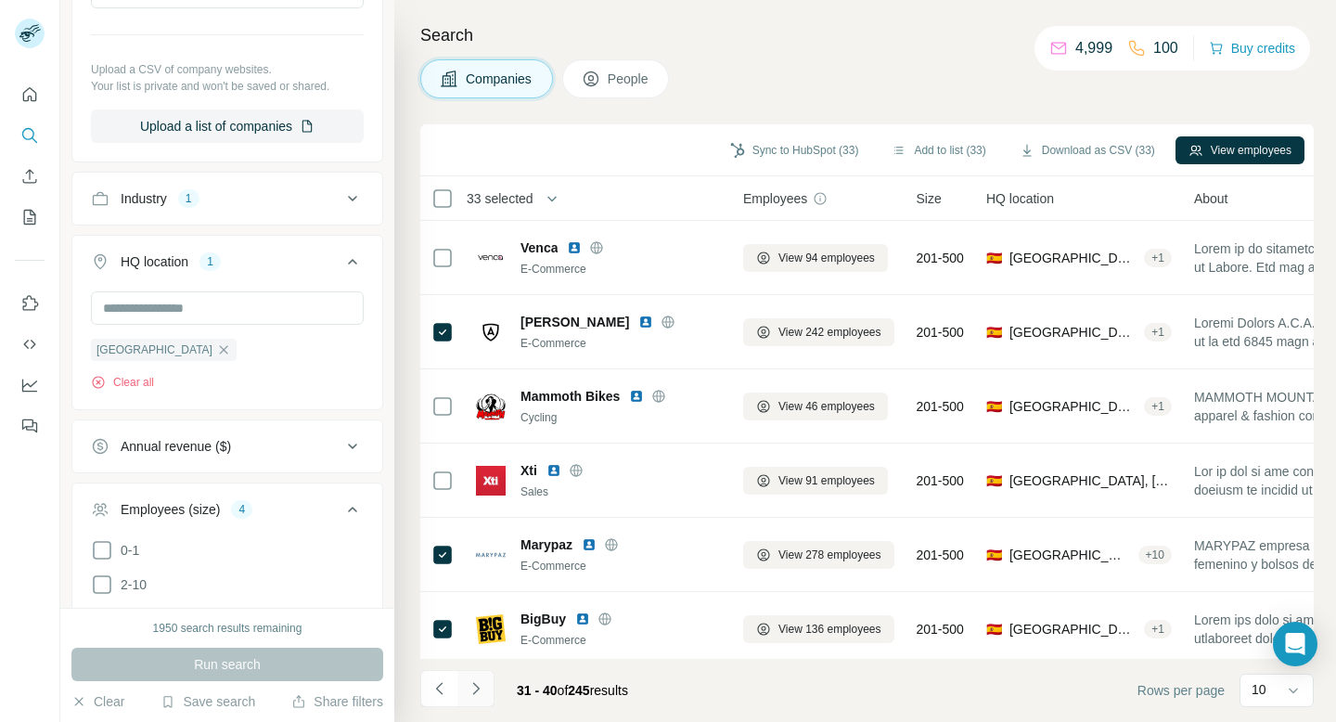
click at [482, 684] on icon "Navigate to next page" at bounding box center [476, 688] width 19 height 19
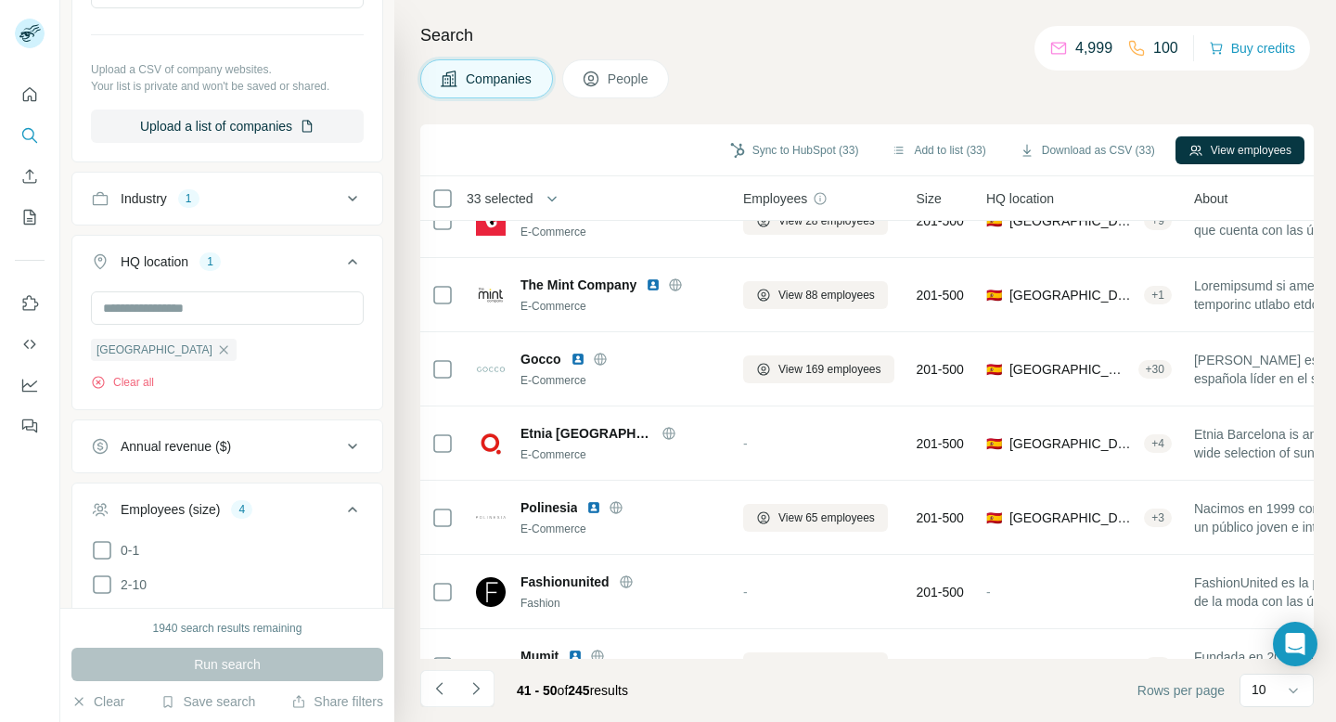
scroll to position [304, 0]
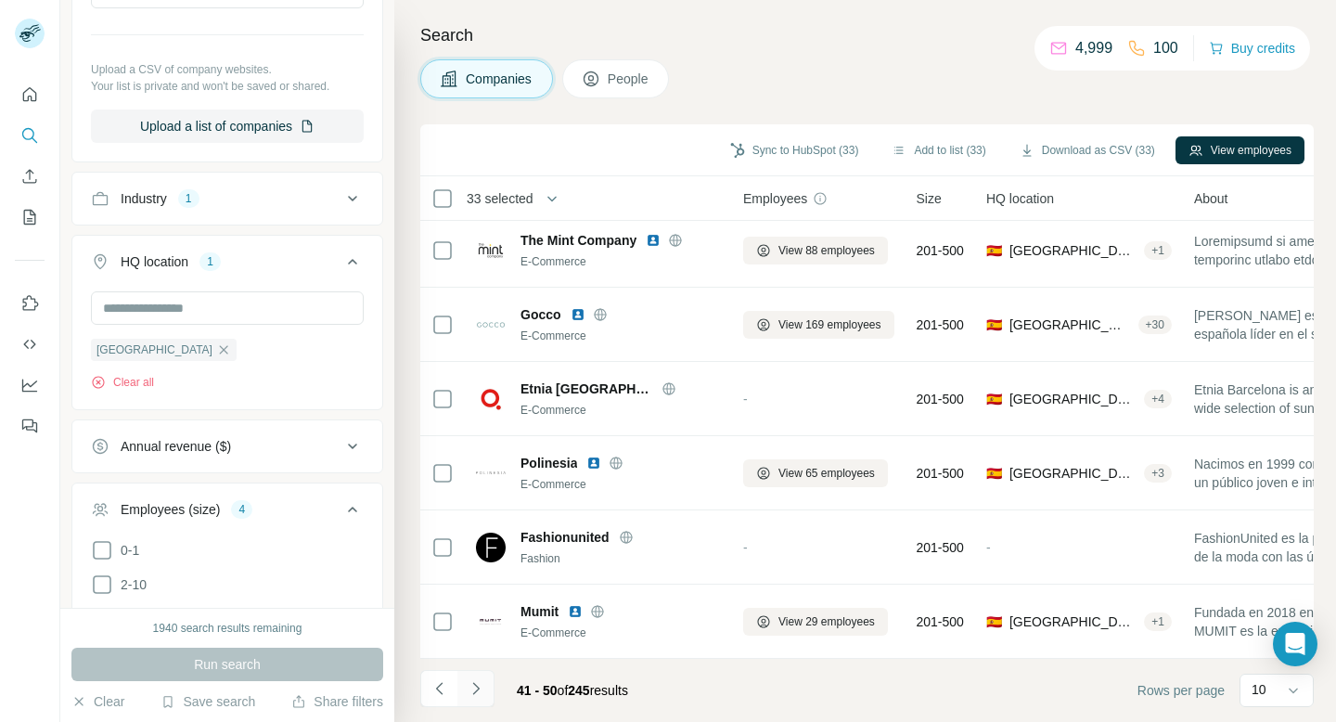
click at [481, 700] on button "Navigate to next page" at bounding box center [475, 688] width 37 height 37
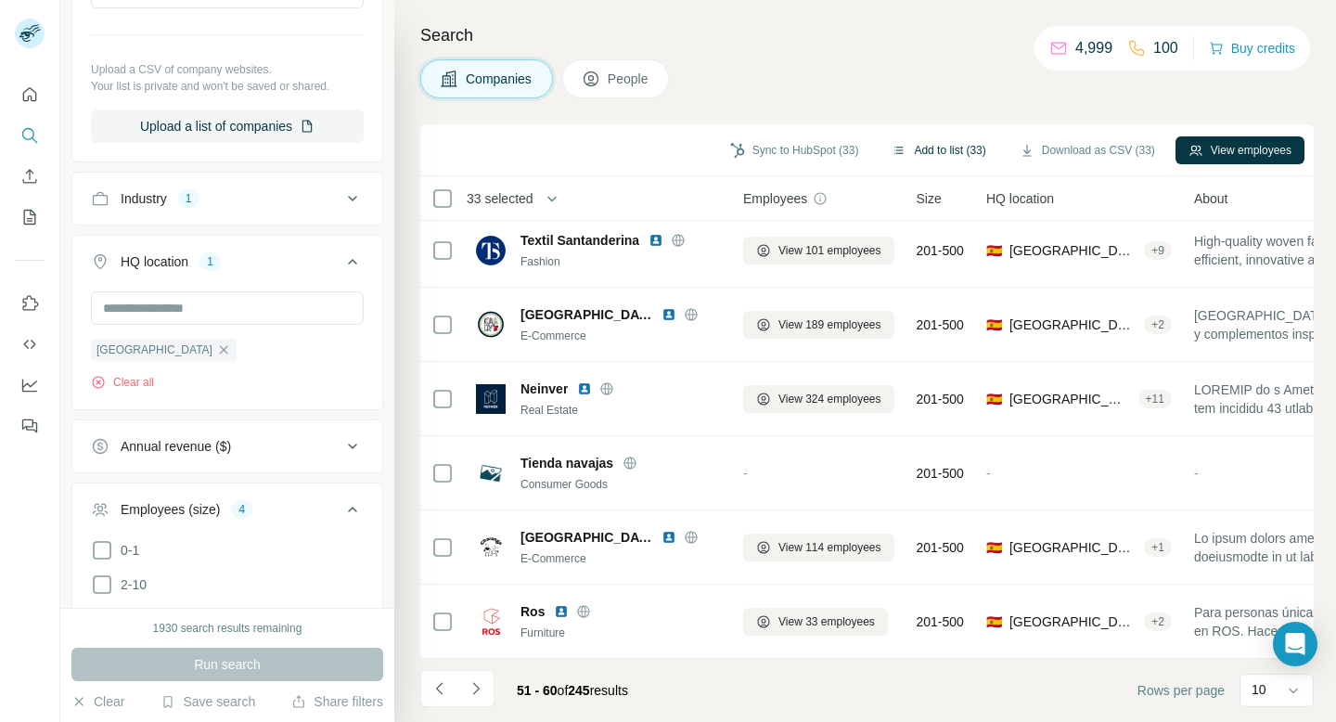
click at [920, 153] on button "Add to list (33)" at bounding box center [939, 150] width 120 height 28
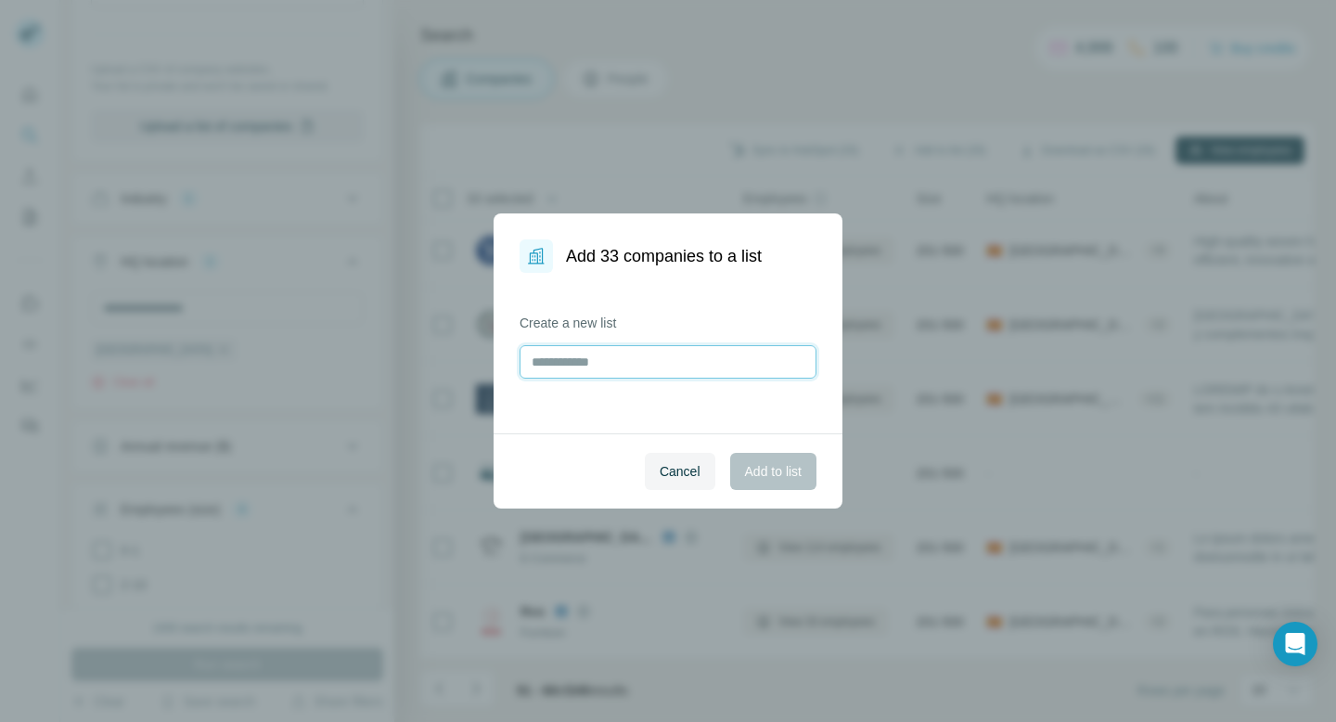
click at [565, 364] on input "text" at bounding box center [668, 361] width 297 height 33
type input "**********"
click at [789, 471] on span "Add to list" at bounding box center [773, 471] width 57 height 19
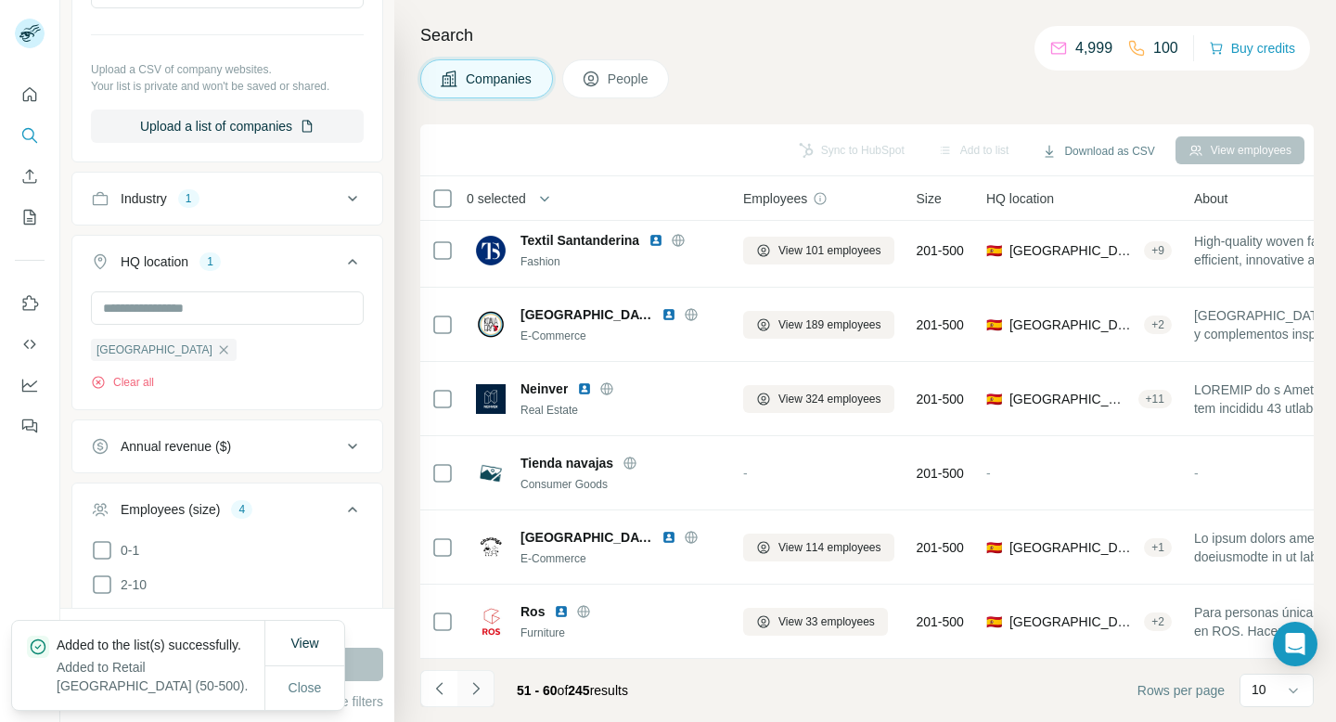
click at [479, 687] on icon "Navigate to next page" at bounding box center [476, 688] width 19 height 19
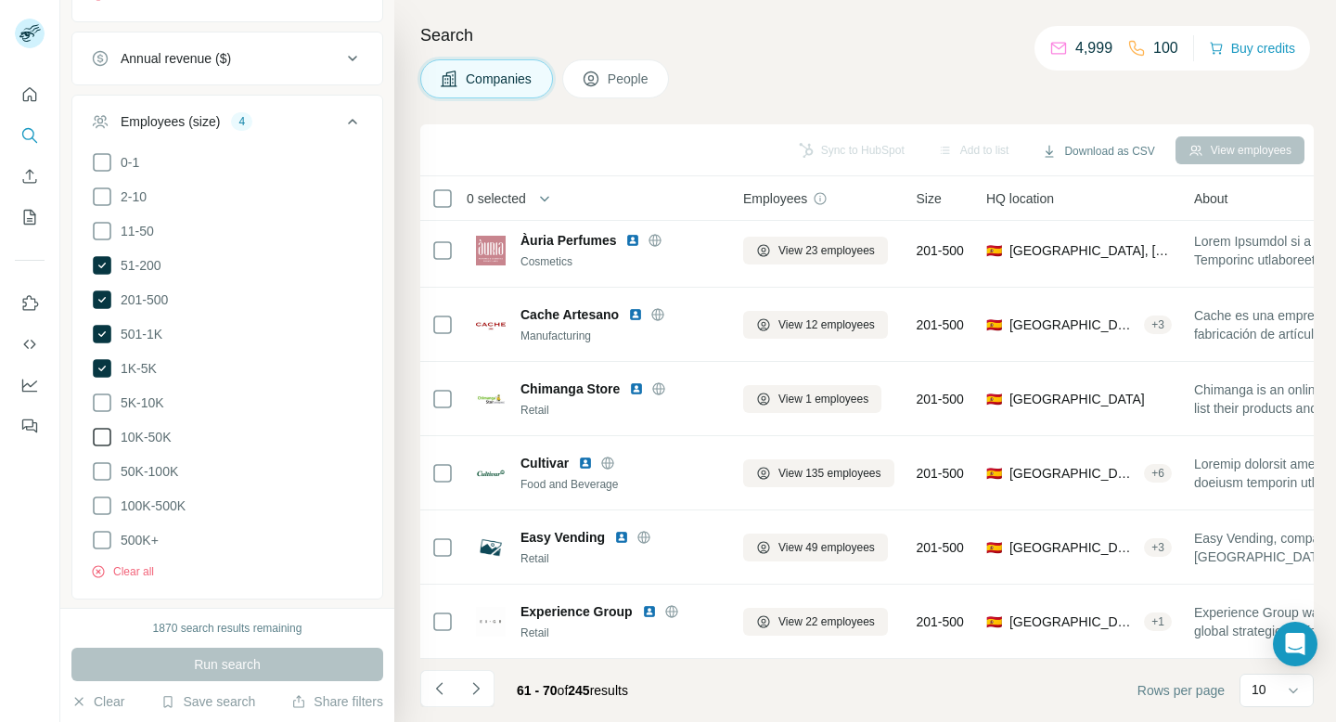
scroll to position [655, 0]
click at [102, 265] on icon at bounding box center [102, 263] width 19 height 19
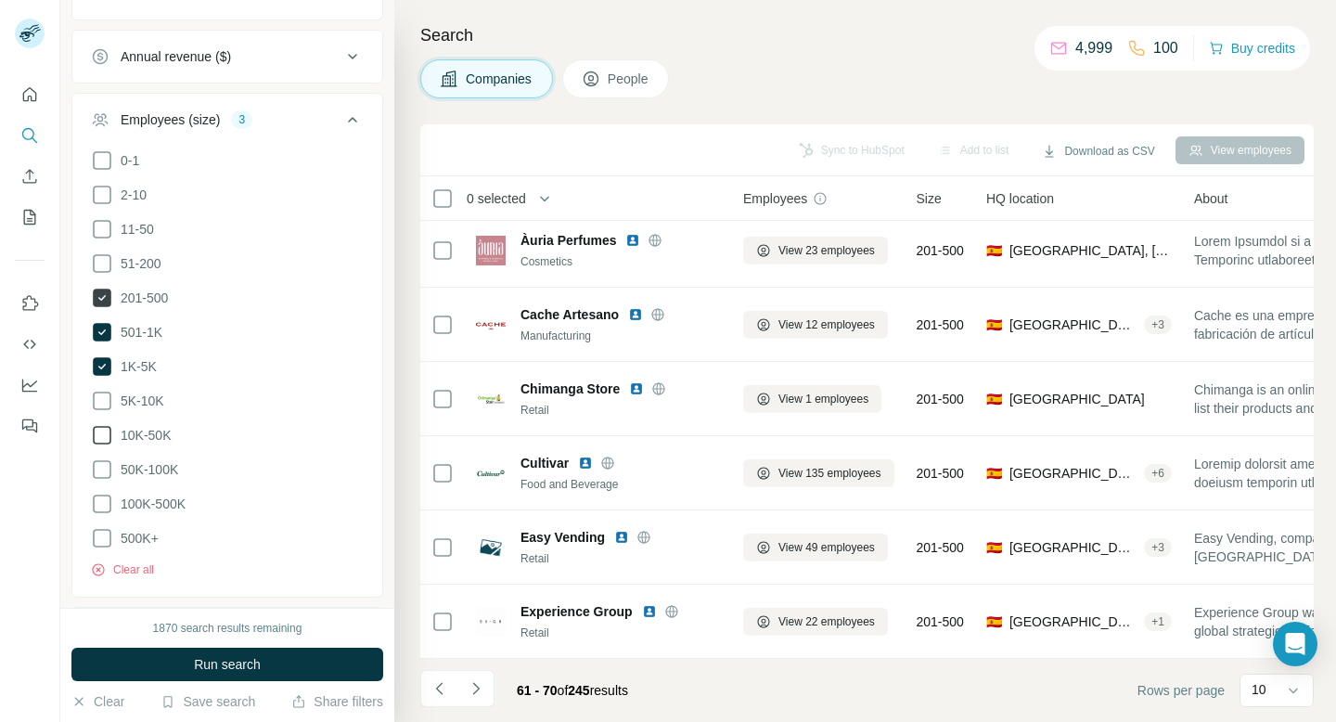
click at [103, 295] on icon at bounding box center [102, 298] width 22 height 22
click at [100, 327] on icon at bounding box center [102, 332] width 19 height 19
click at [102, 370] on icon at bounding box center [102, 366] width 19 height 19
click at [103, 402] on icon at bounding box center [102, 401] width 22 height 22
click at [108, 432] on icon at bounding box center [102, 435] width 22 height 22
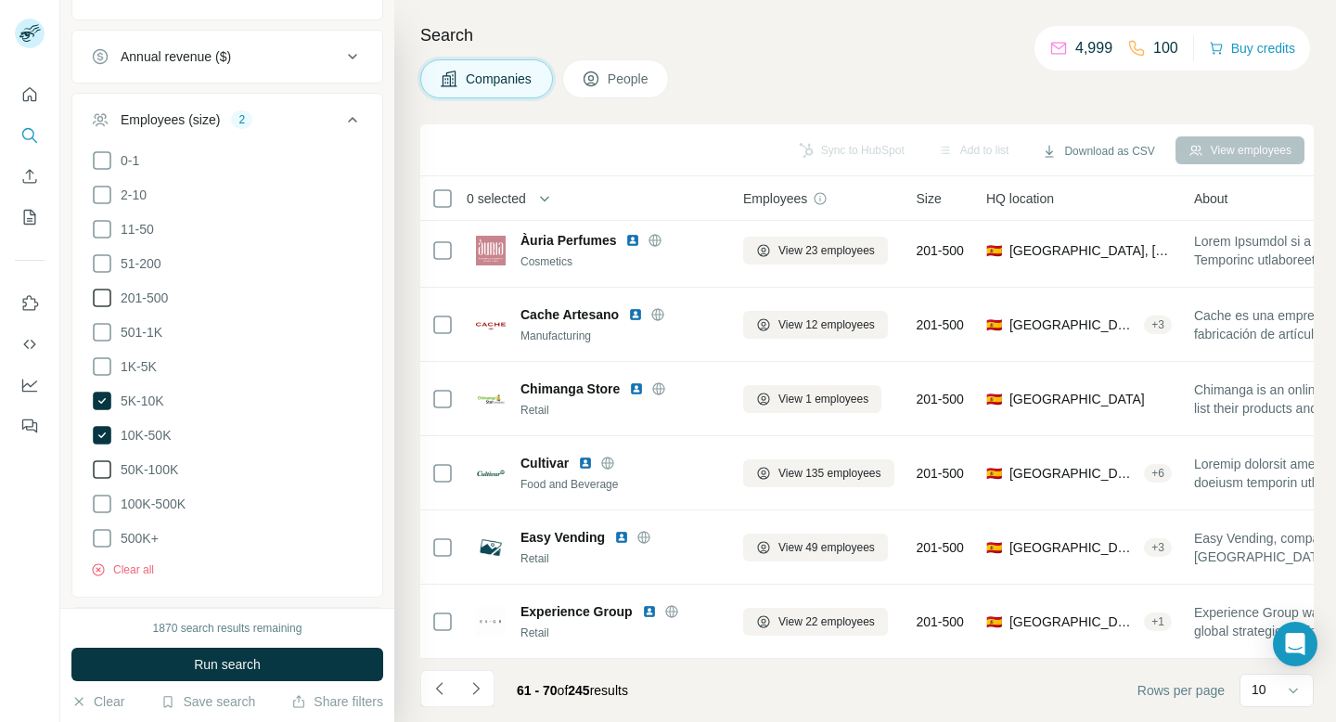
click at [103, 469] on icon at bounding box center [102, 469] width 22 height 22
click at [102, 499] on icon at bounding box center [102, 504] width 22 height 22
click at [105, 552] on div "Clear all" at bounding box center [227, 564] width 273 height 28
click at [104, 533] on icon at bounding box center [102, 538] width 22 height 22
click at [307, 663] on button "Run search" at bounding box center [227, 664] width 312 height 33
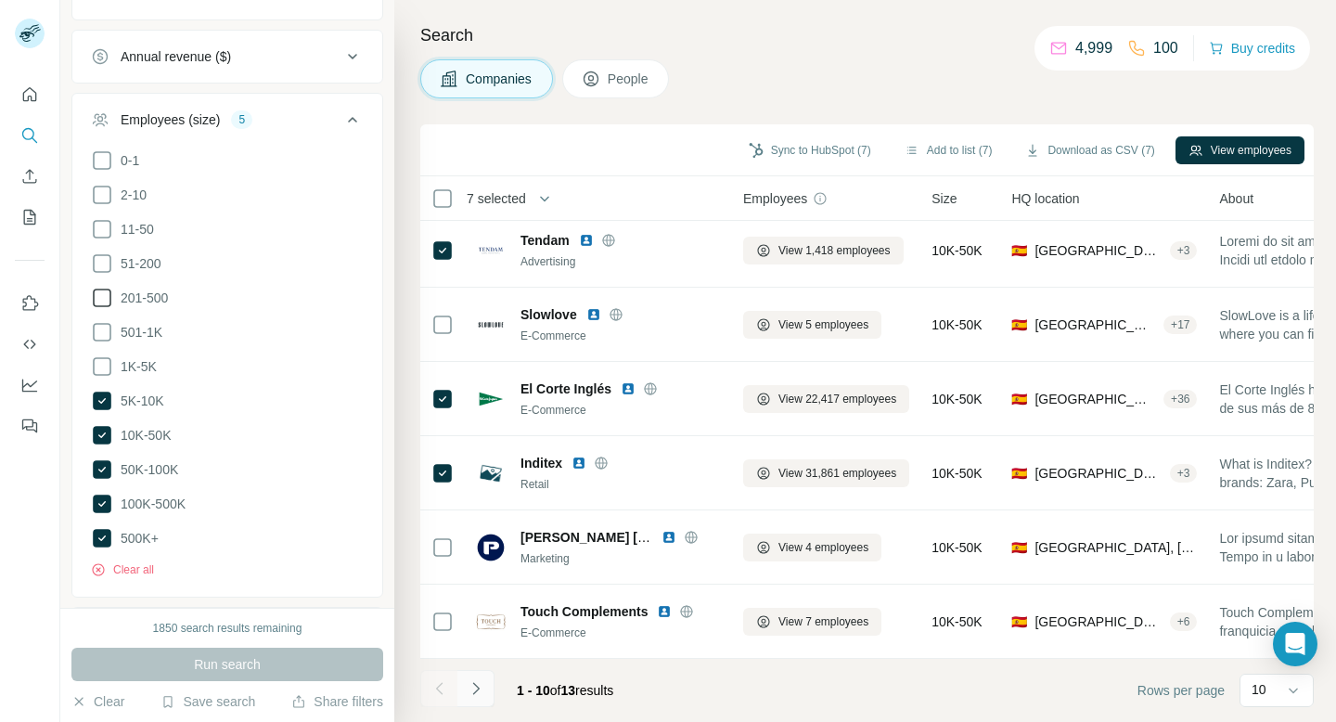
click at [475, 687] on icon "Navigate to next page" at bounding box center [476, 688] width 19 height 19
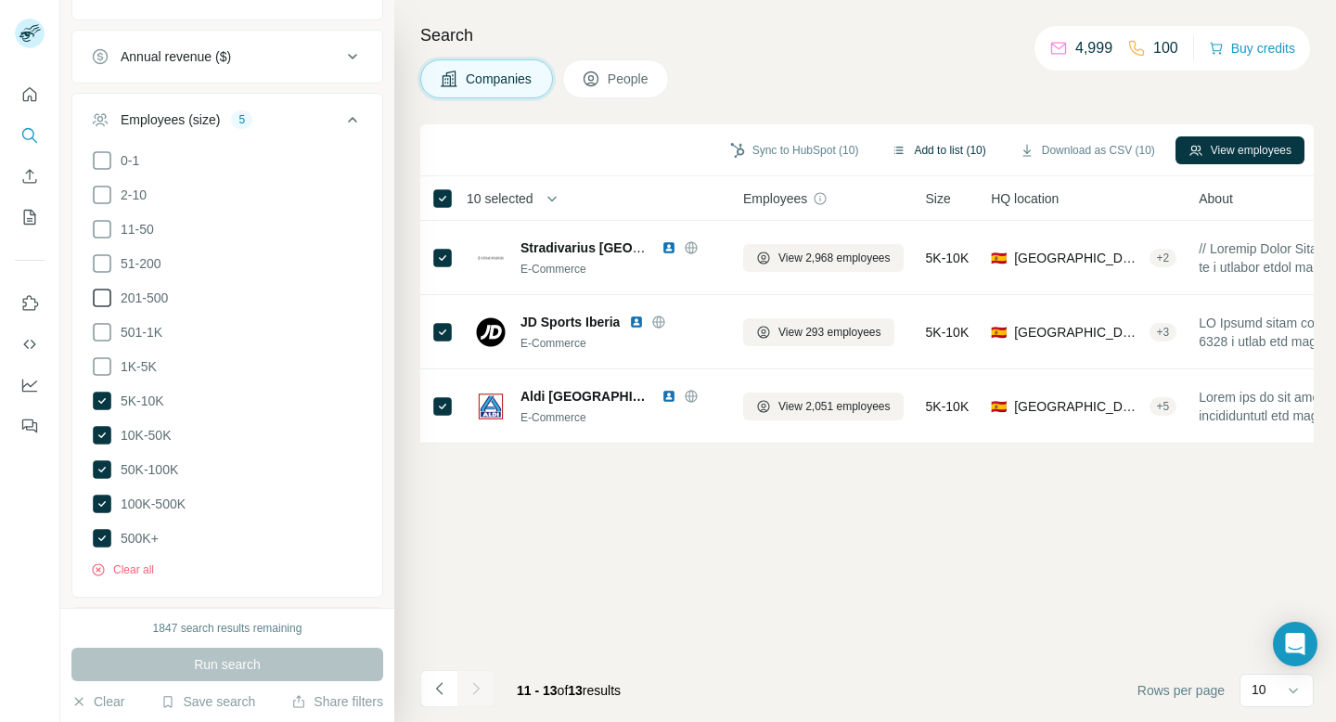
click at [944, 154] on button "Add to list (10)" at bounding box center [939, 150] width 120 height 28
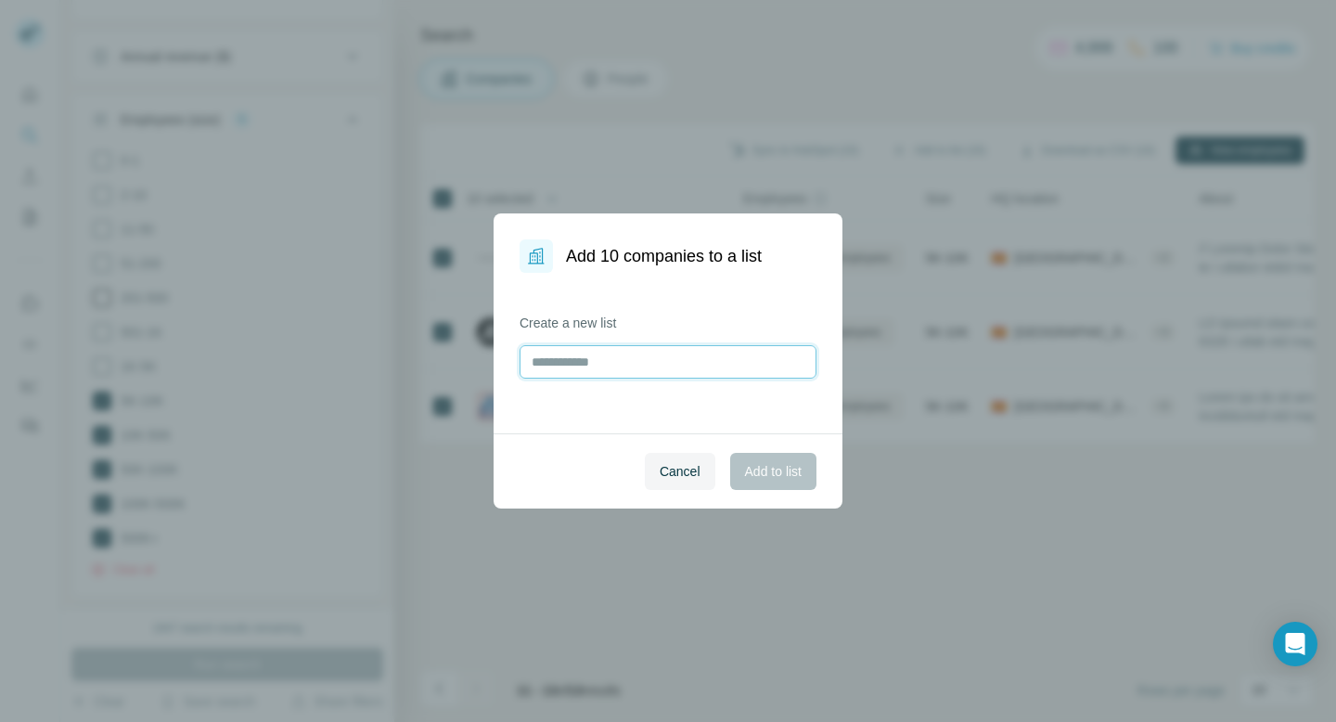
click at [599, 354] on input "text" at bounding box center [668, 361] width 297 height 33
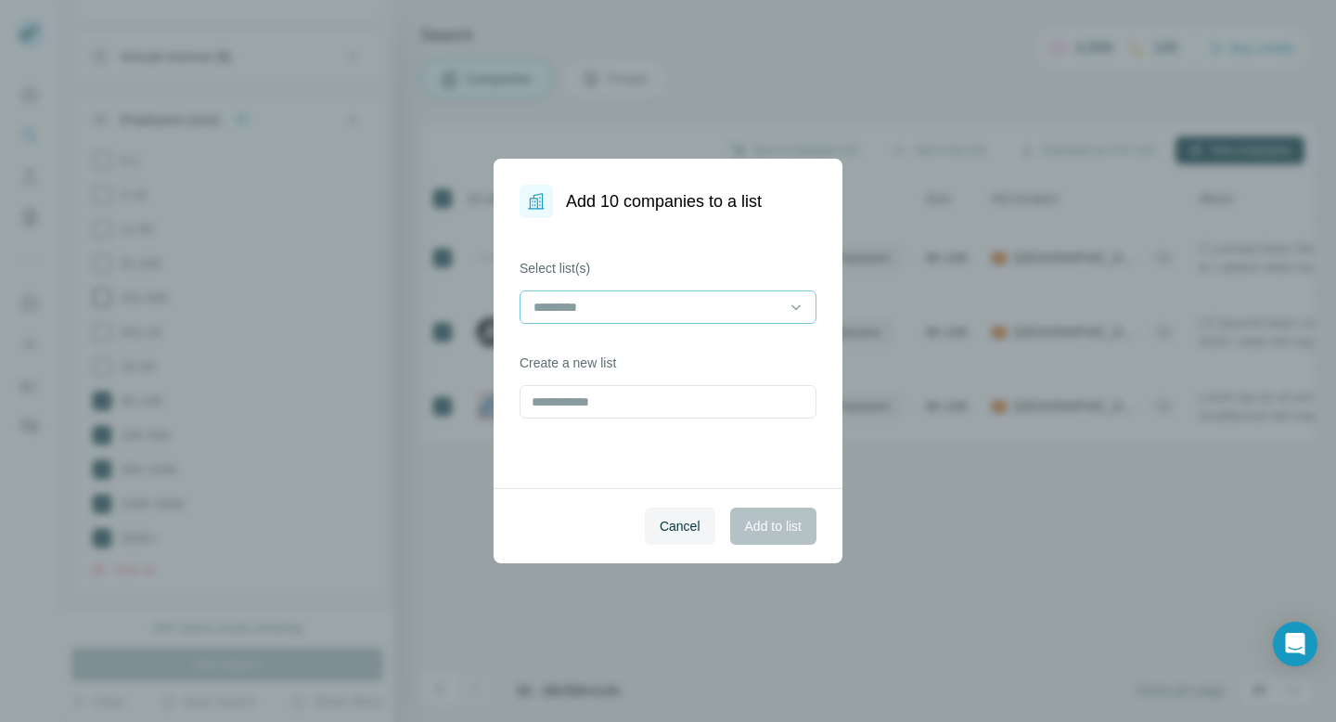
click at [612, 316] on input at bounding box center [657, 307] width 251 height 20
click at [614, 339] on div "Retail [GEOGRAPHIC_DATA] (50-500)" at bounding box center [668, 348] width 288 height 33
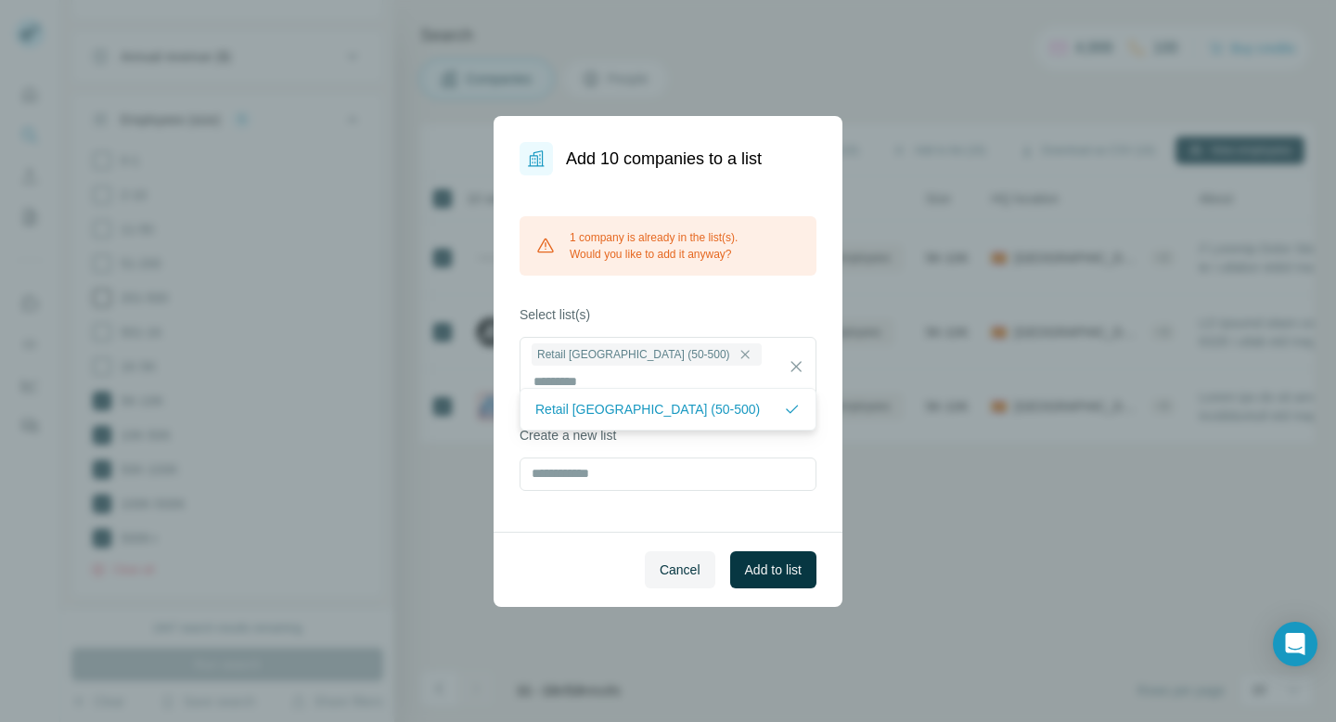
click at [765, 305] on div "1 company is already in the list(s). Would you like to add it anyway? Select li…" at bounding box center [668, 353] width 349 height 356
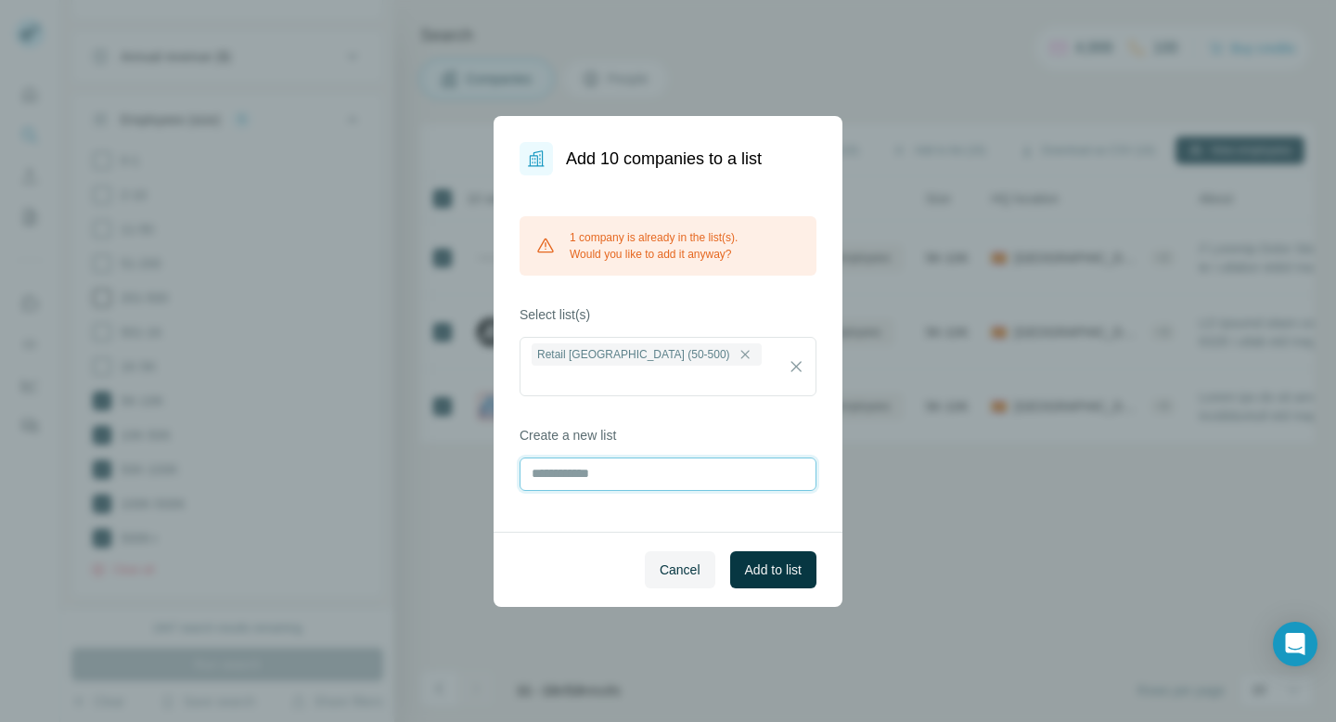
click at [627, 457] on input "text" at bounding box center [668, 473] width 297 height 33
click at [640, 461] on input "**********" at bounding box center [668, 473] width 297 height 33
click at [670, 462] on input "**********" at bounding box center [668, 473] width 297 height 33
type input "**********"
click at [787, 560] on span "Add to list" at bounding box center [773, 569] width 57 height 19
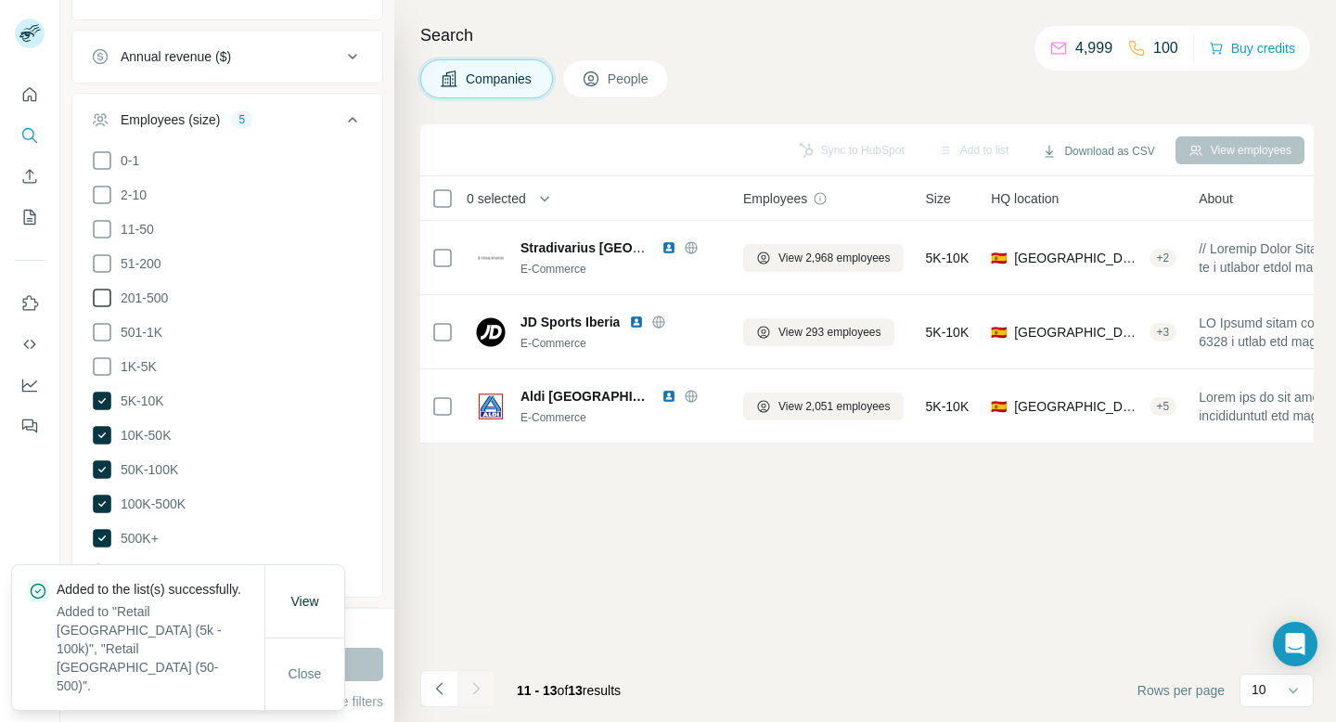
click at [605, 81] on button "People" at bounding box center [616, 78] width 108 height 39
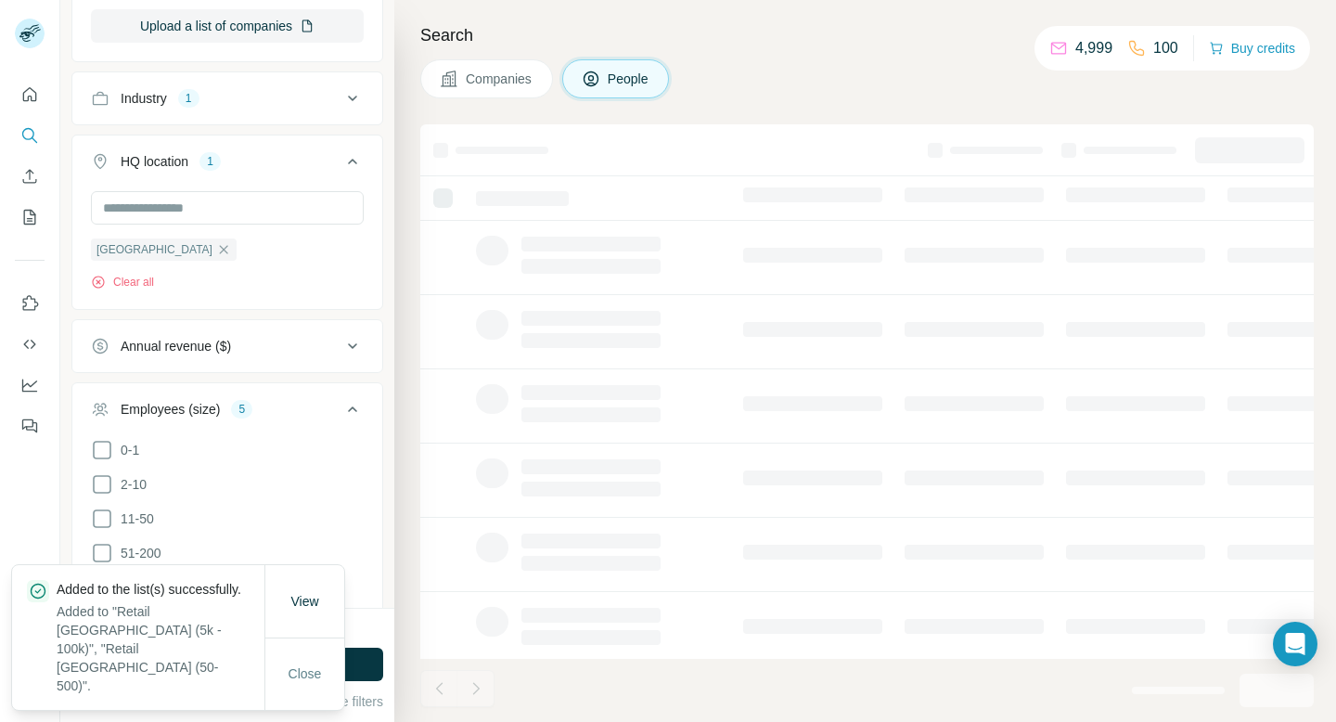
scroll to position [944, 0]
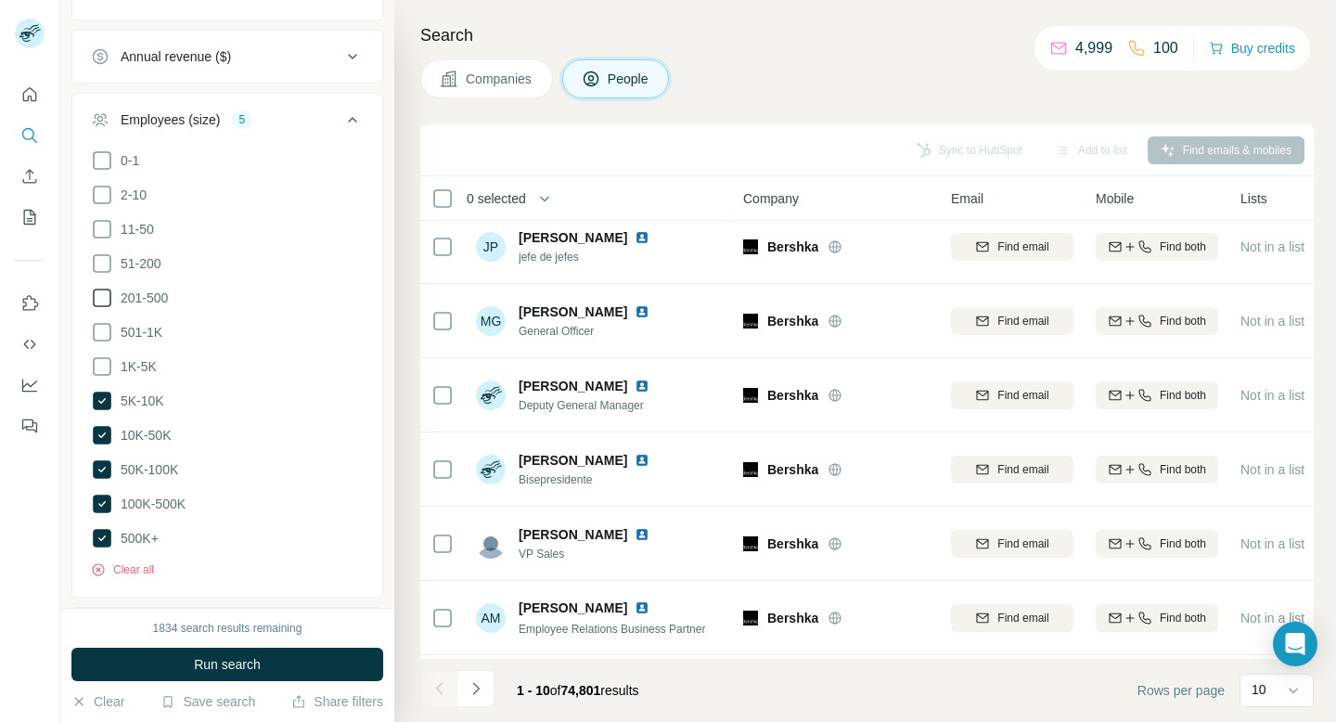
scroll to position [304, 0]
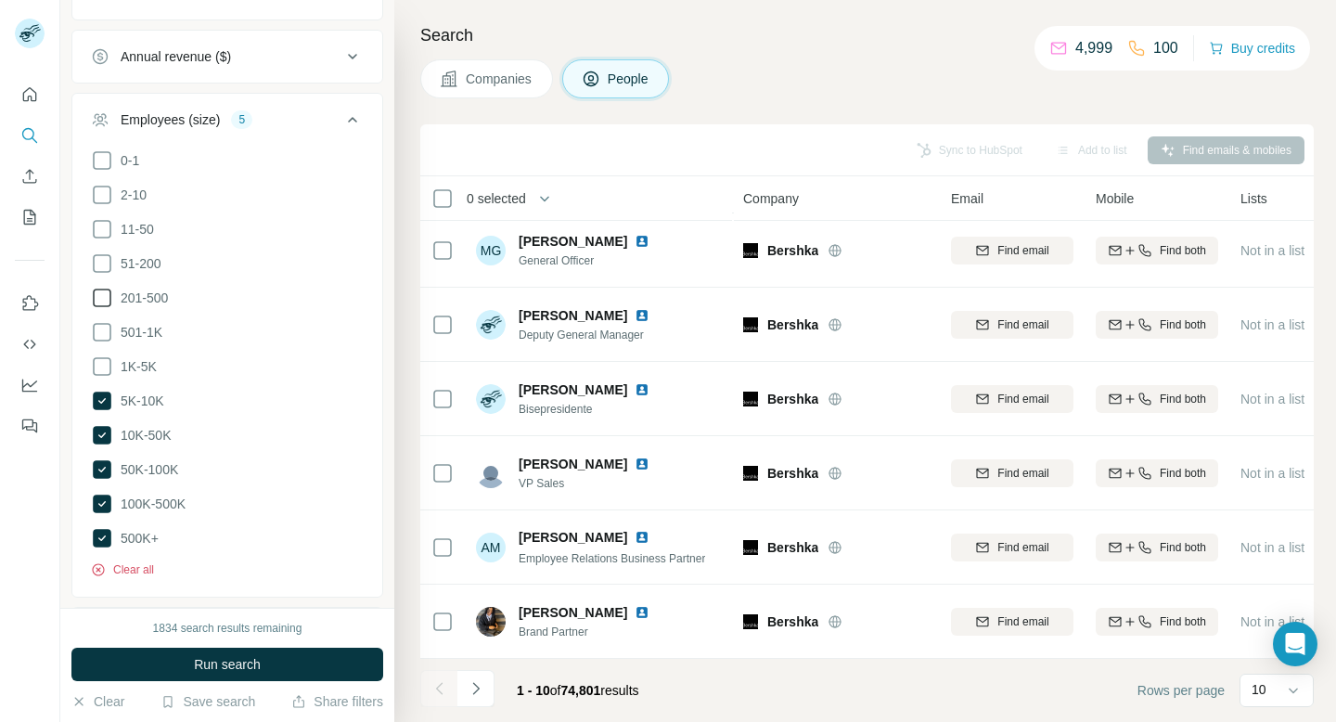
click at [114, 561] on button "Clear all" at bounding box center [122, 569] width 63 height 17
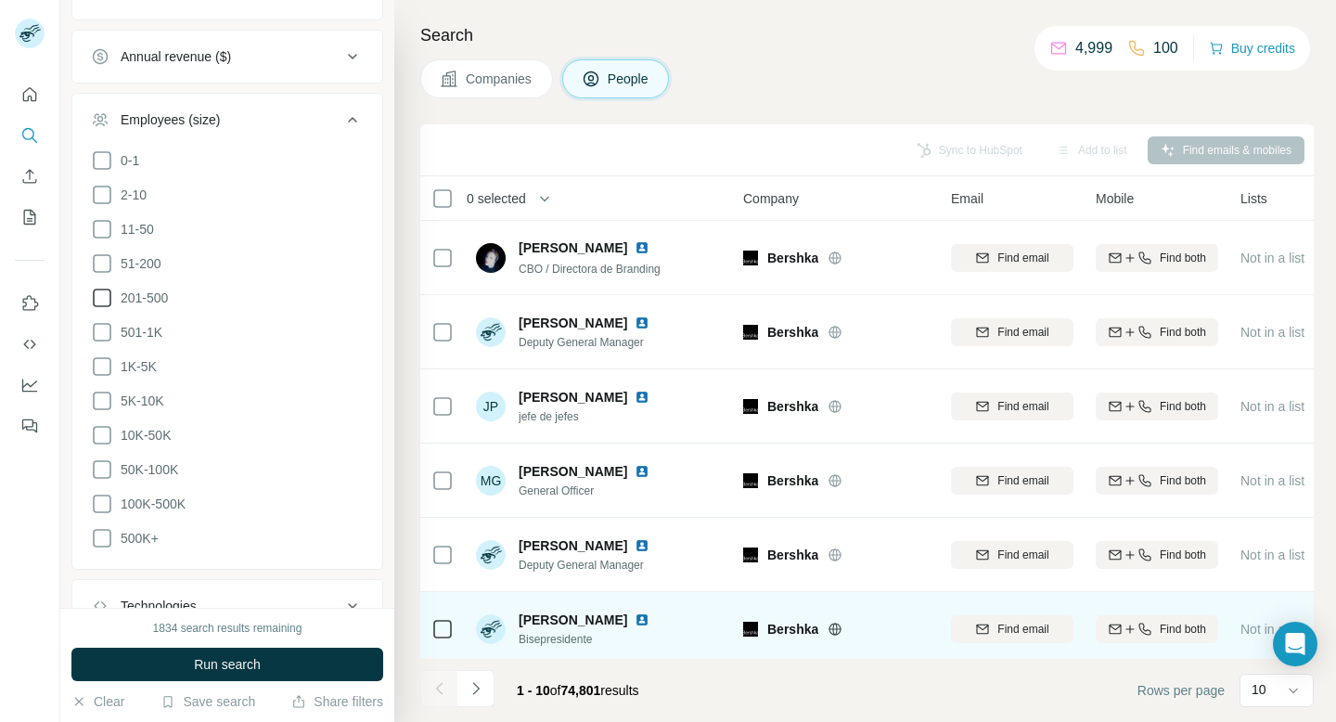
scroll to position [304, 0]
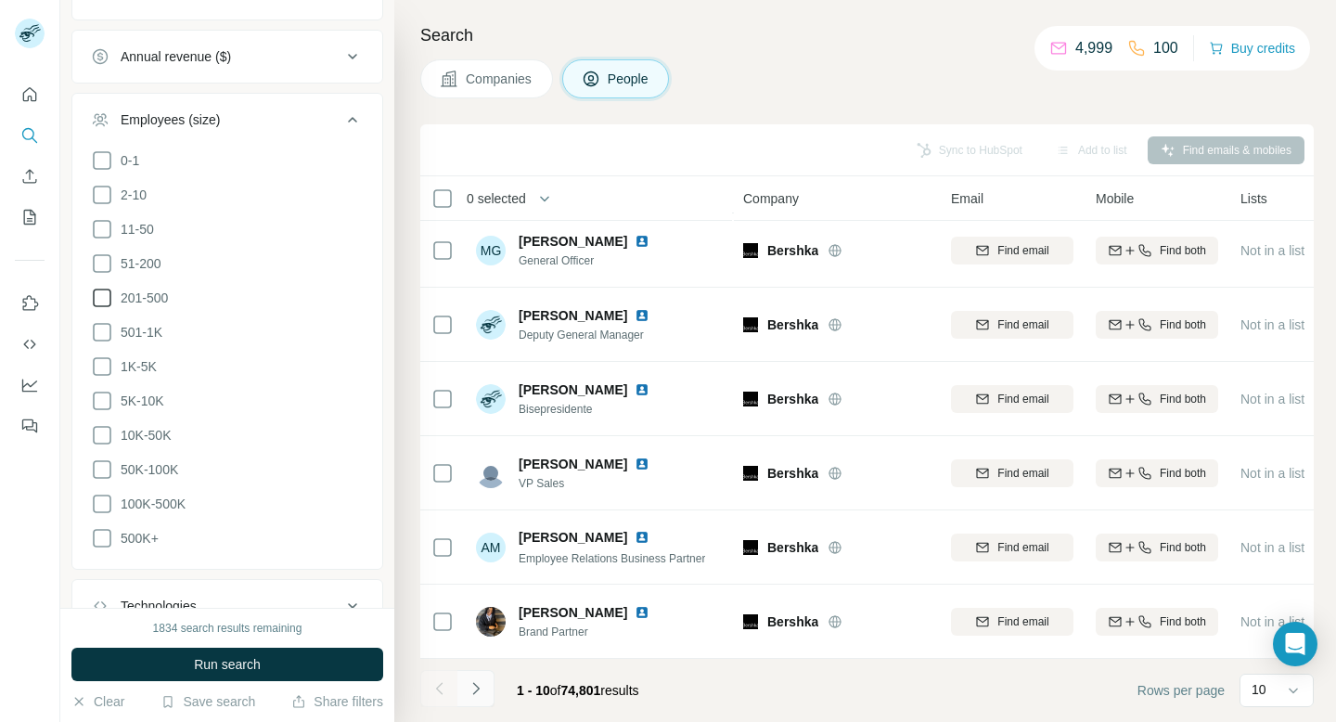
click at [478, 689] on icon "Navigate to next page" at bounding box center [476, 688] width 19 height 19
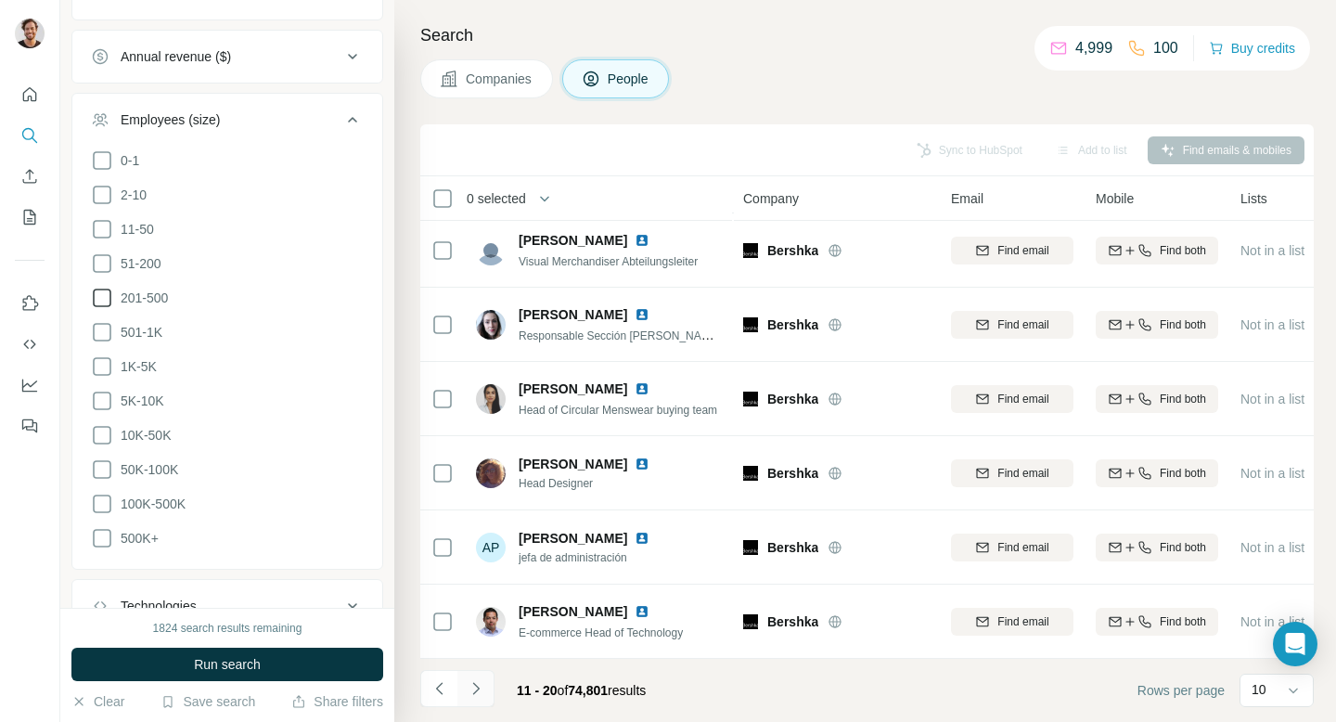
click at [469, 690] on icon "Navigate to next page" at bounding box center [476, 688] width 19 height 19
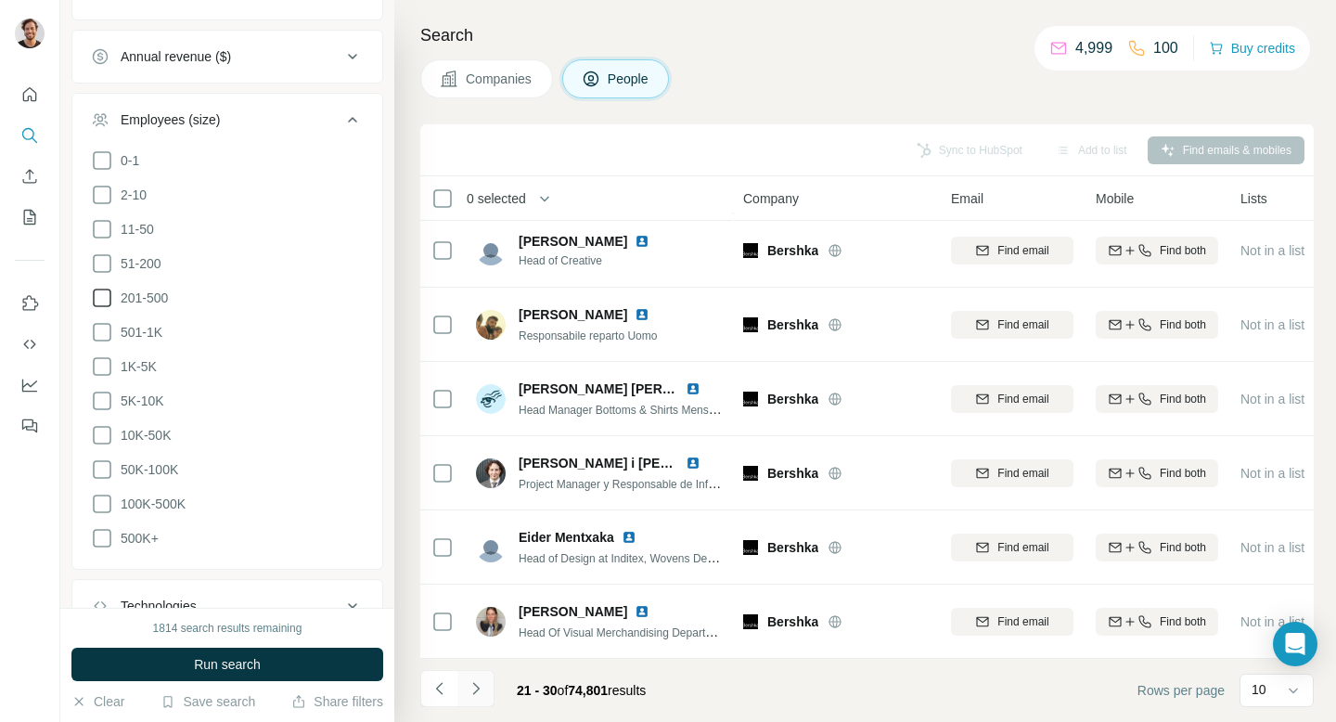
click at [478, 686] on icon "Navigate to next page" at bounding box center [476, 688] width 19 height 19
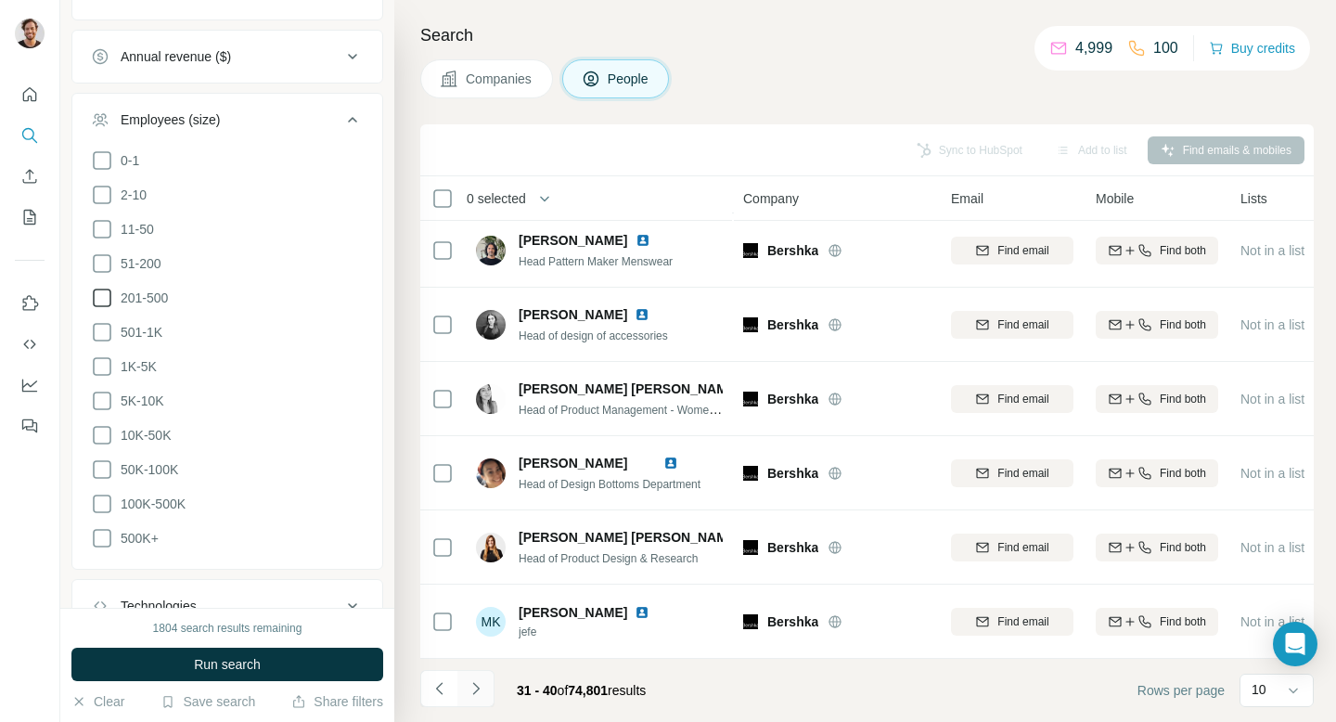
click at [485, 690] on button "Navigate to next page" at bounding box center [475, 688] width 37 height 37
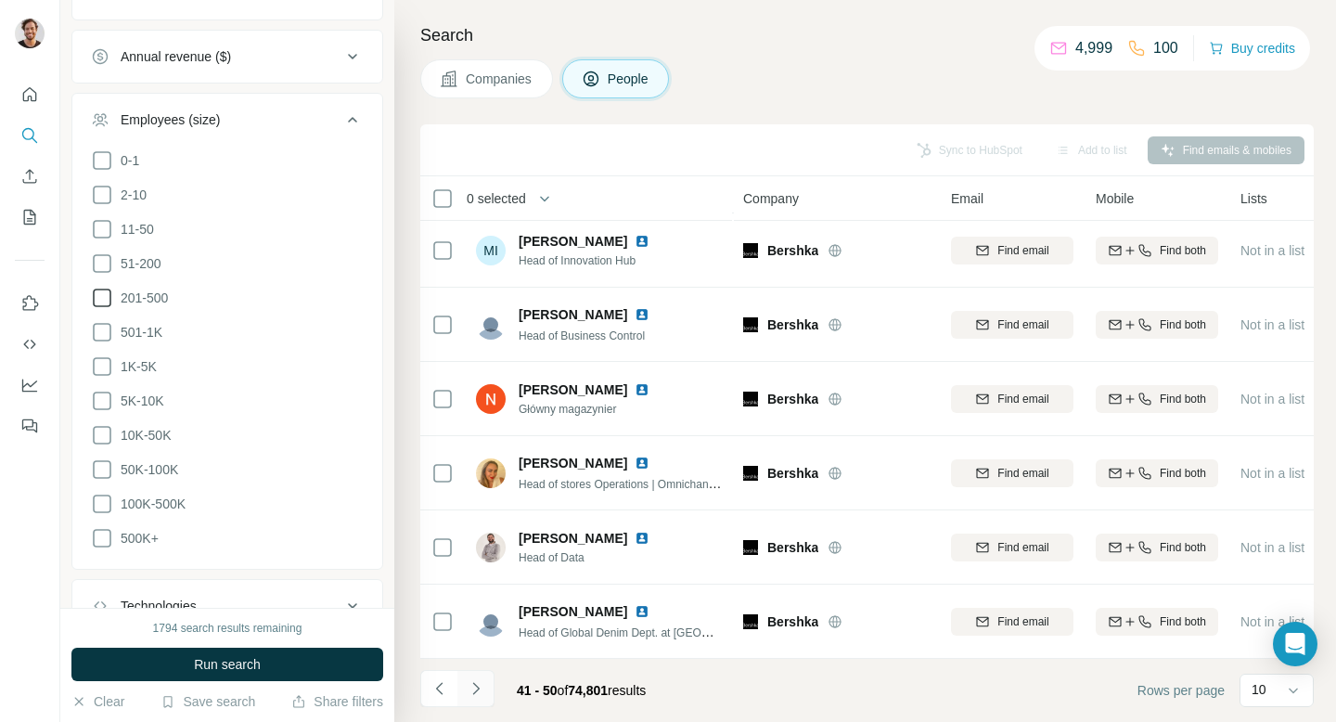
click at [483, 689] on icon "Navigate to next page" at bounding box center [476, 688] width 19 height 19
click at [475, 687] on icon "Navigate to next page" at bounding box center [476, 688] width 19 height 19
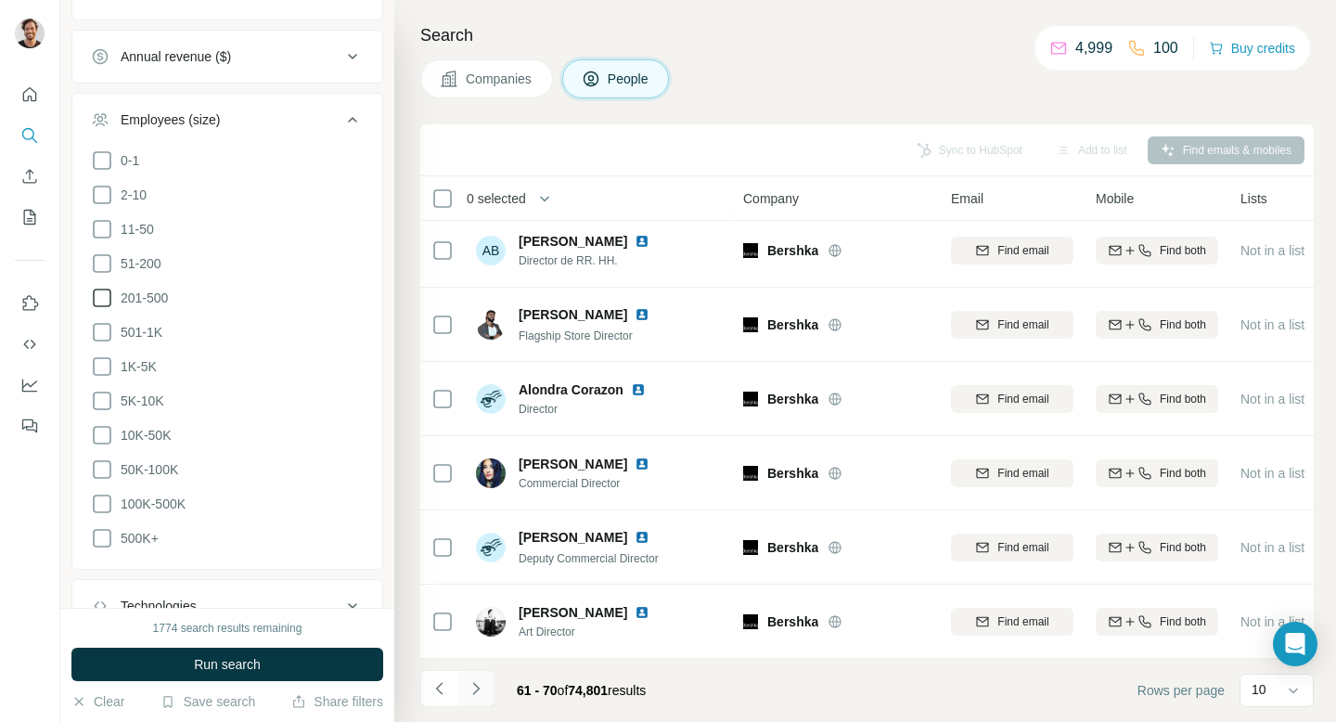
click at [476, 689] on icon "Navigate to next page" at bounding box center [475, 688] width 6 height 12
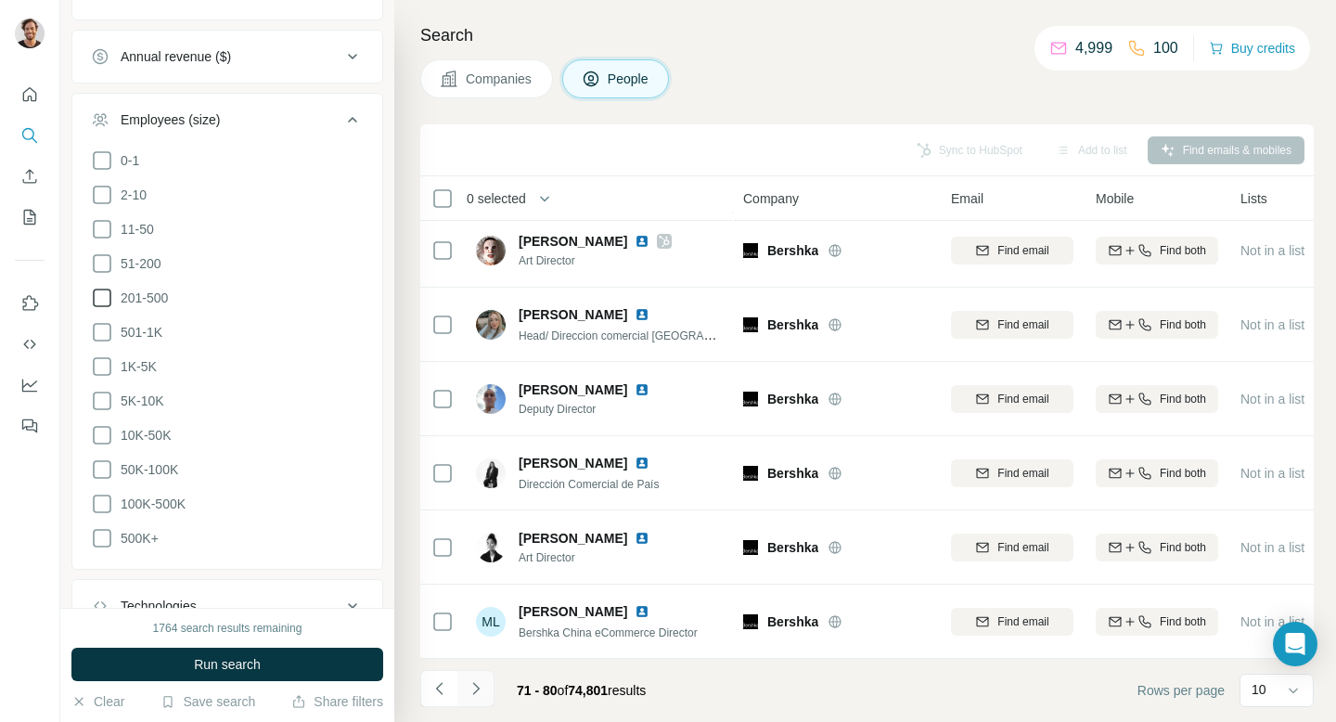
click at [474, 688] on icon "Navigate to next page" at bounding box center [476, 688] width 19 height 19
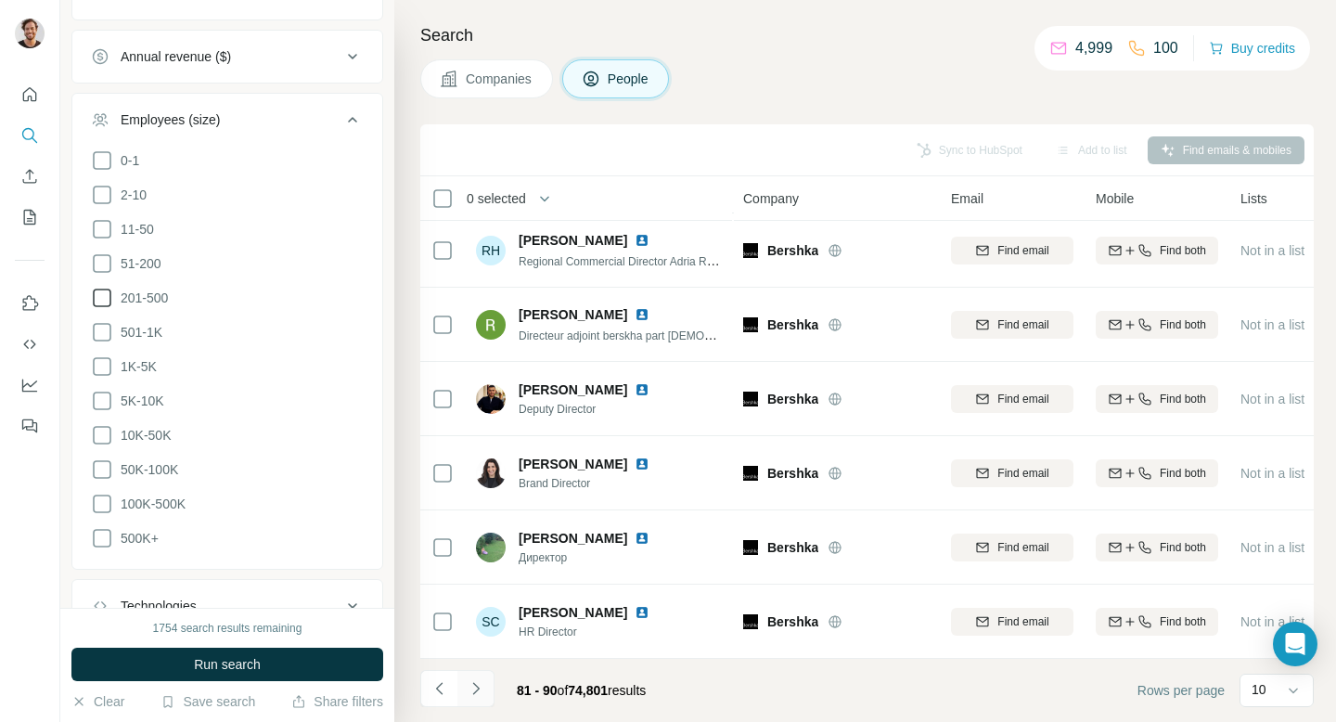
click at [480, 694] on icon "Navigate to next page" at bounding box center [476, 688] width 19 height 19
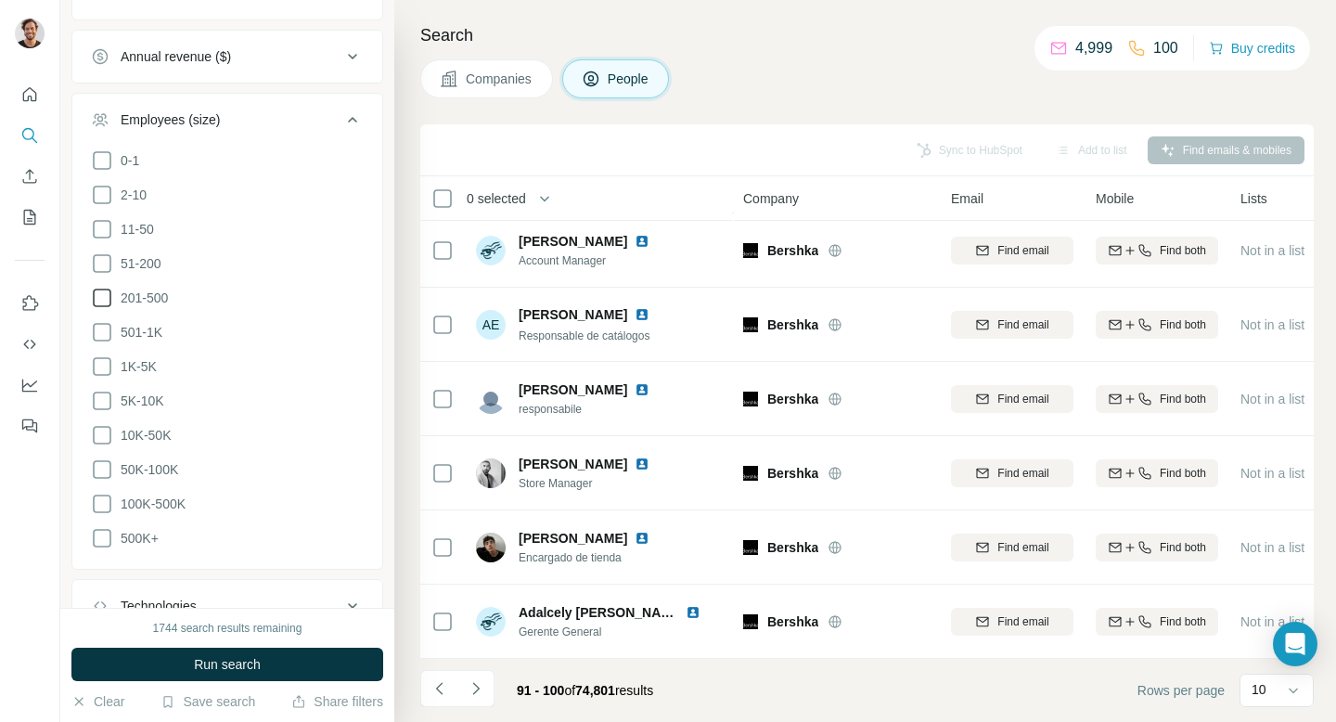
click at [353, 112] on icon at bounding box center [352, 120] width 22 height 22
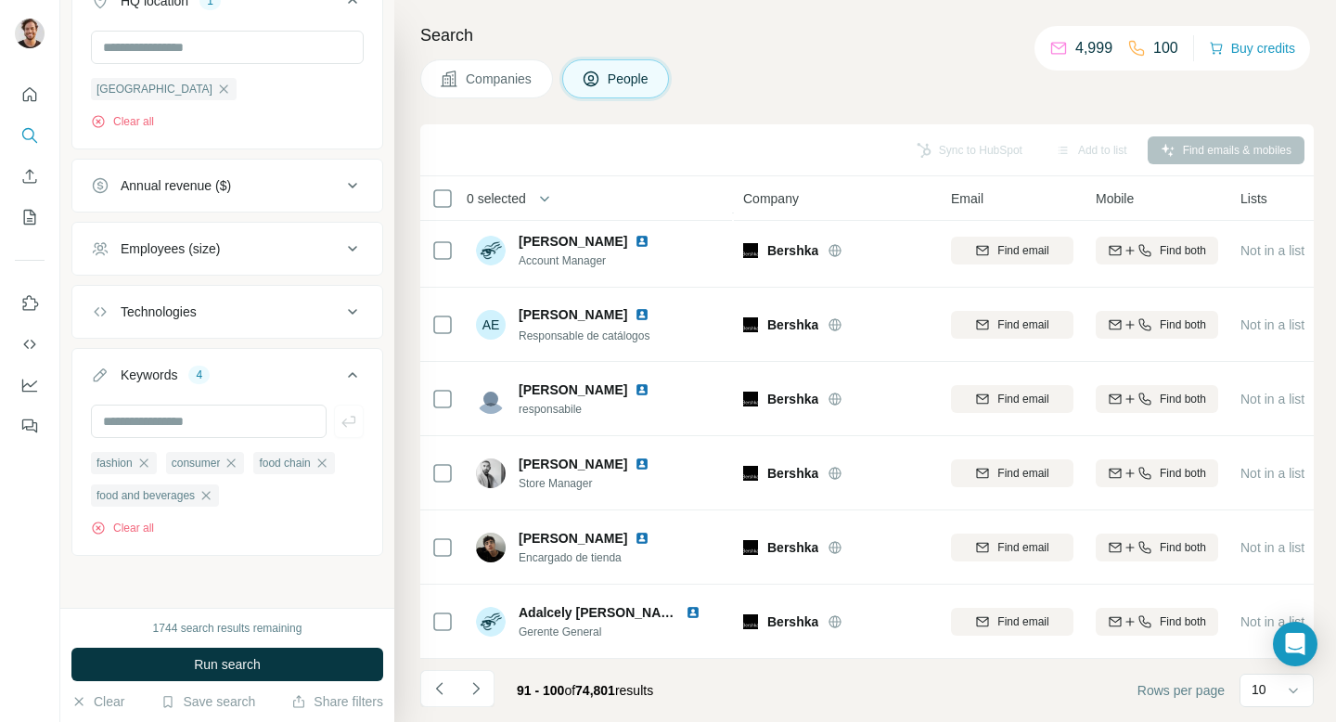
scroll to position [816, 0]
click at [213, 421] on input "text" at bounding box center [209, 421] width 236 height 33
click at [145, 468] on icon "button" at bounding box center [143, 463] width 15 height 15
click at [145, 468] on span "consumer" at bounding box center [120, 463] width 49 height 17
click at [150, 468] on div "consumer" at bounding box center [130, 463] width 79 height 22
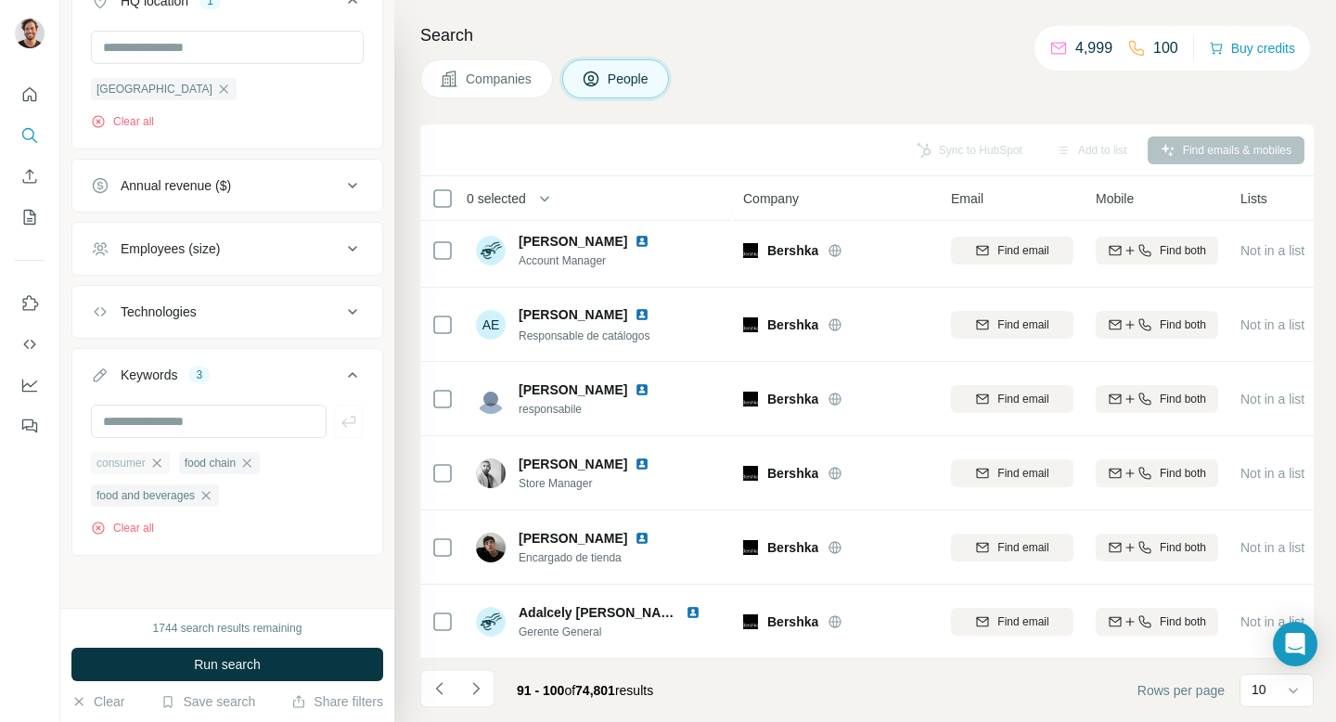
click at [151, 468] on icon "button" at bounding box center [156, 463] width 15 height 15
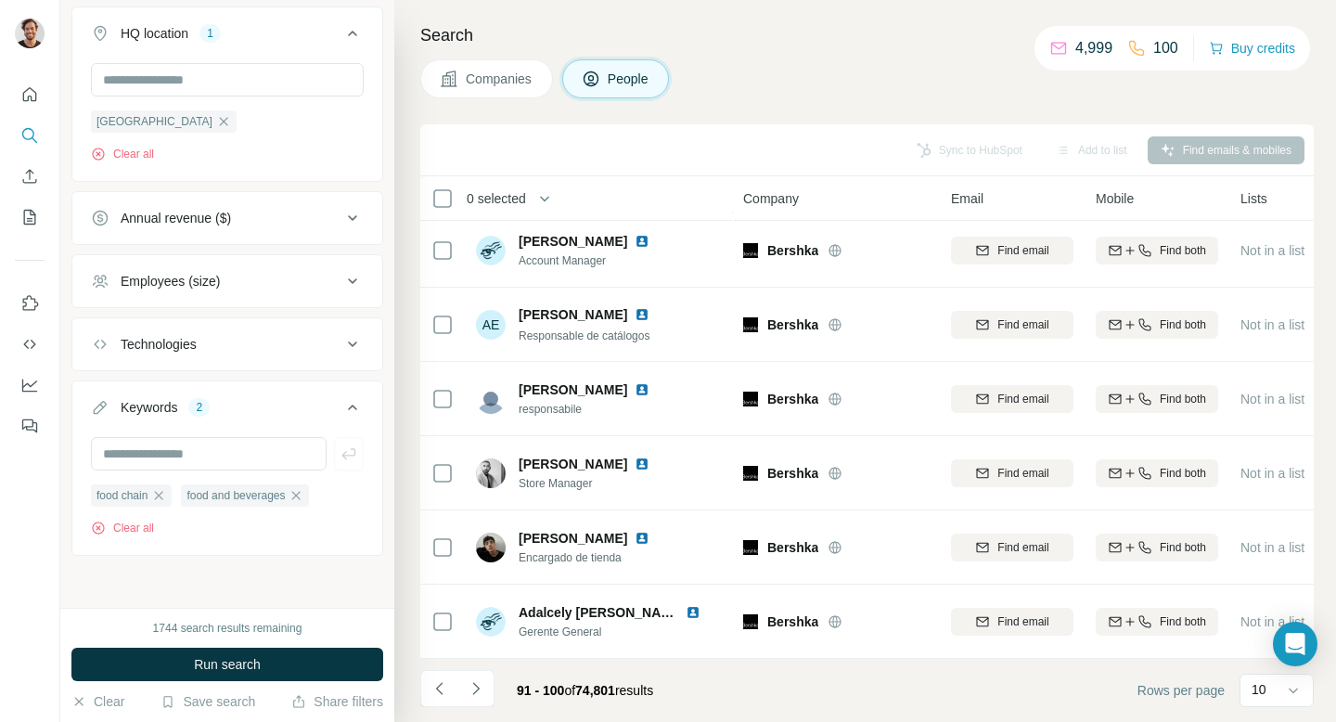
scroll to position [784, 0]
click at [171, 495] on div "food chain" at bounding box center [131, 495] width 81 height 22
click at [303, 498] on icon "button" at bounding box center [296, 495] width 15 height 15
click at [163, 495] on icon "button" at bounding box center [159, 495] width 8 height 8
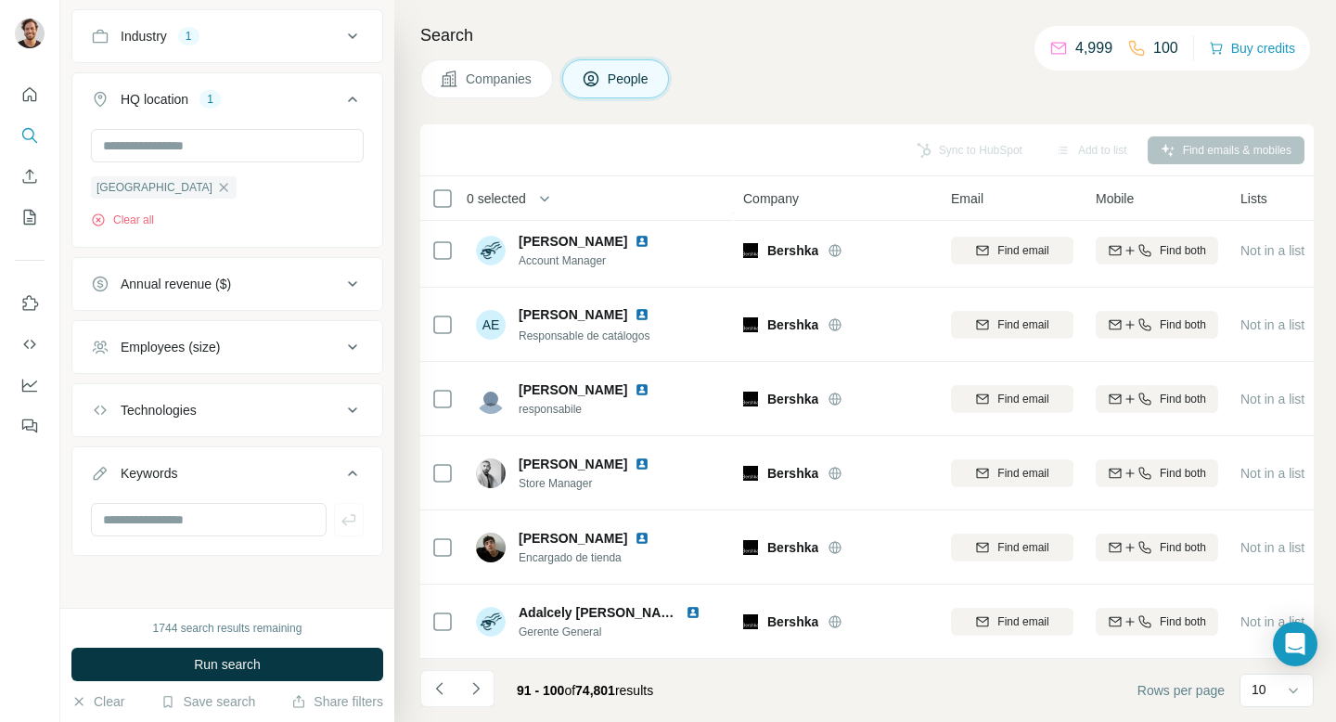
scroll to position [717, 0]
click at [164, 520] on input "text" at bounding box center [209, 519] width 236 height 33
type input "**********"
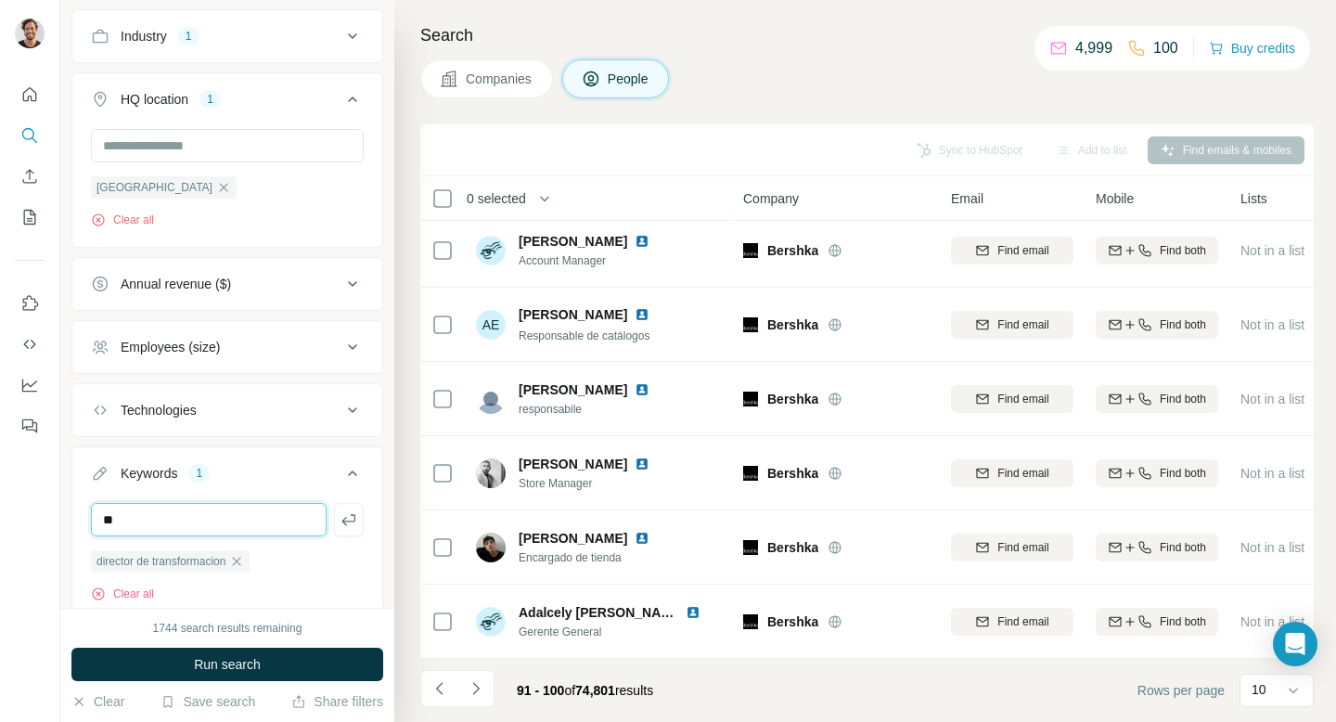
type input "**"
type input "***"
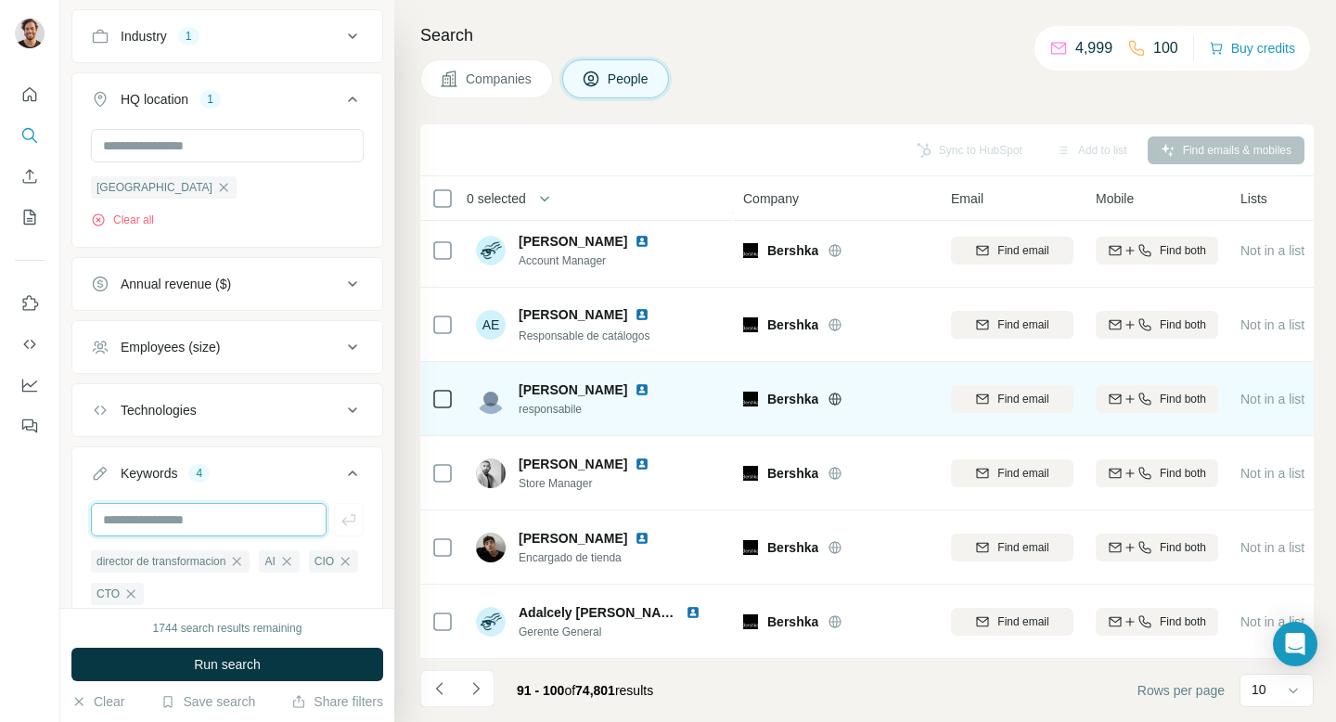
scroll to position [304, 0]
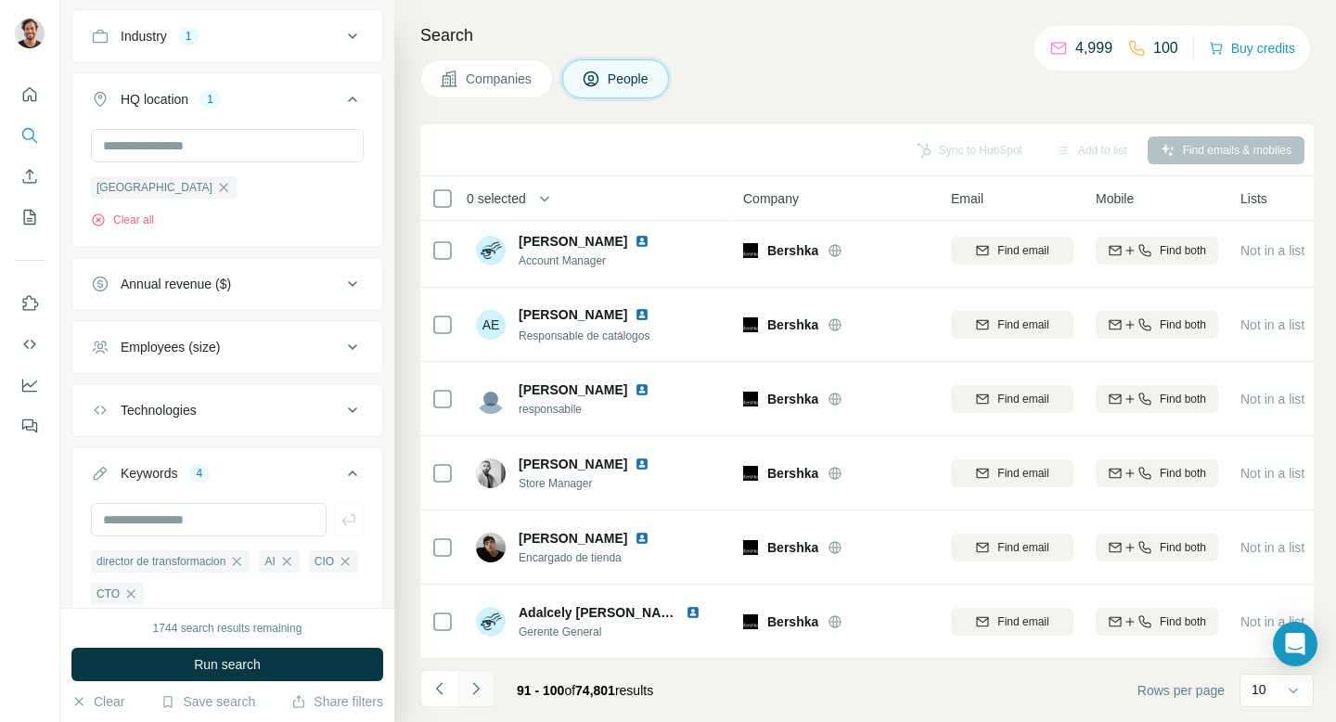
click at [470, 686] on icon "Navigate to next page" at bounding box center [476, 688] width 19 height 19
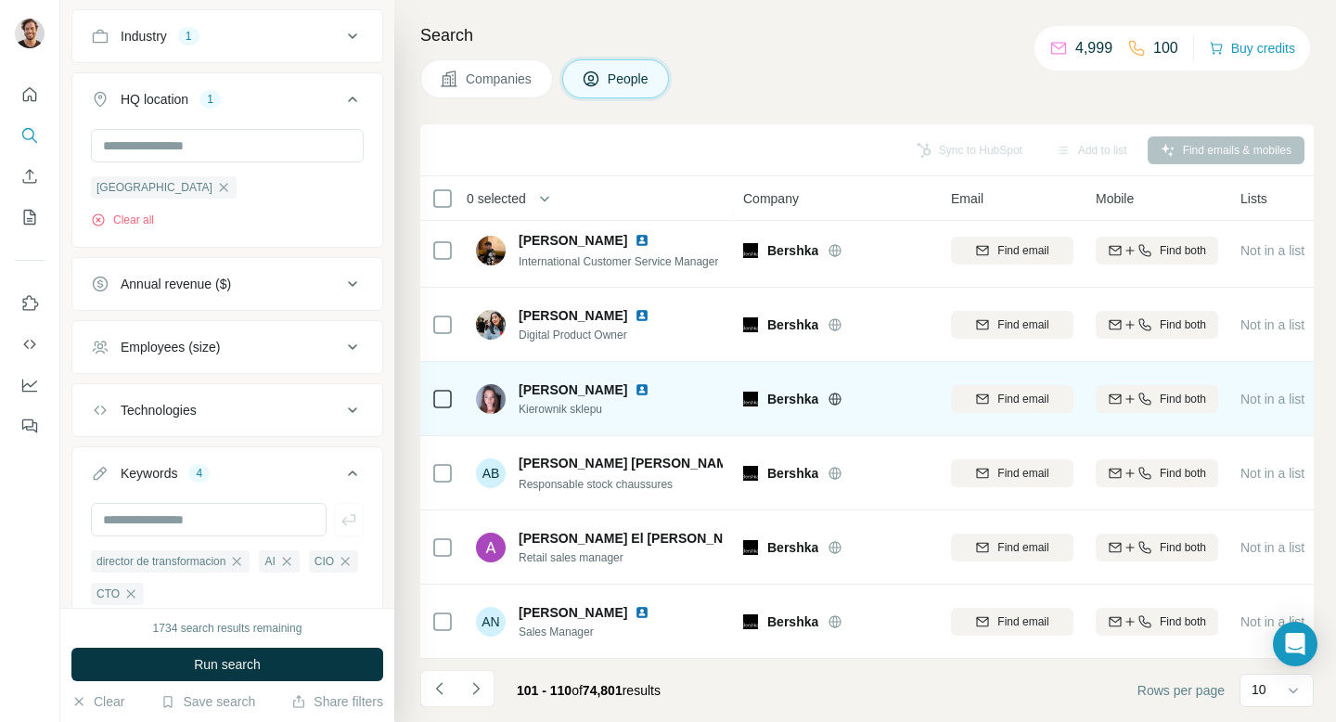
click at [598, 392] on span "[PERSON_NAME]" at bounding box center [573, 389] width 109 height 19
click at [497, 401] on img at bounding box center [491, 399] width 30 height 30
click at [559, 419] on div "[PERSON_NAME] Kierownik sklepu" at bounding box center [599, 398] width 247 height 51
click at [590, 390] on span "[PERSON_NAME]" at bounding box center [573, 389] width 109 height 19
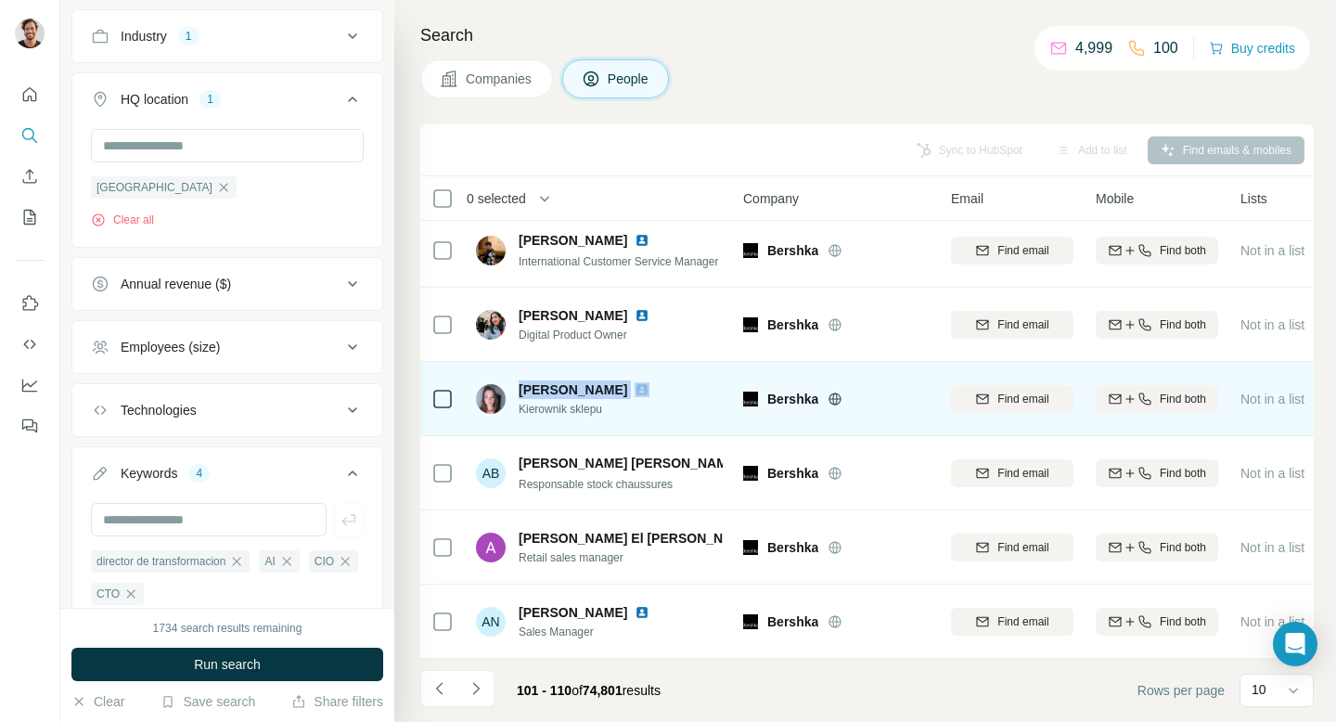
drag, startPoint x: 519, startPoint y: 391, endPoint x: 651, endPoint y: 391, distance: 132.7
click at [651, 391] on div "[PERSON_NAME]" at bounding box center [595, 389] width 153 height 19
copy span "[PERSON_NAME]"
click at [649, 386] on img at bounding box center [642, 389] width 15 height 15
